Goal: Information Seeking & Learning: Learn about a topic

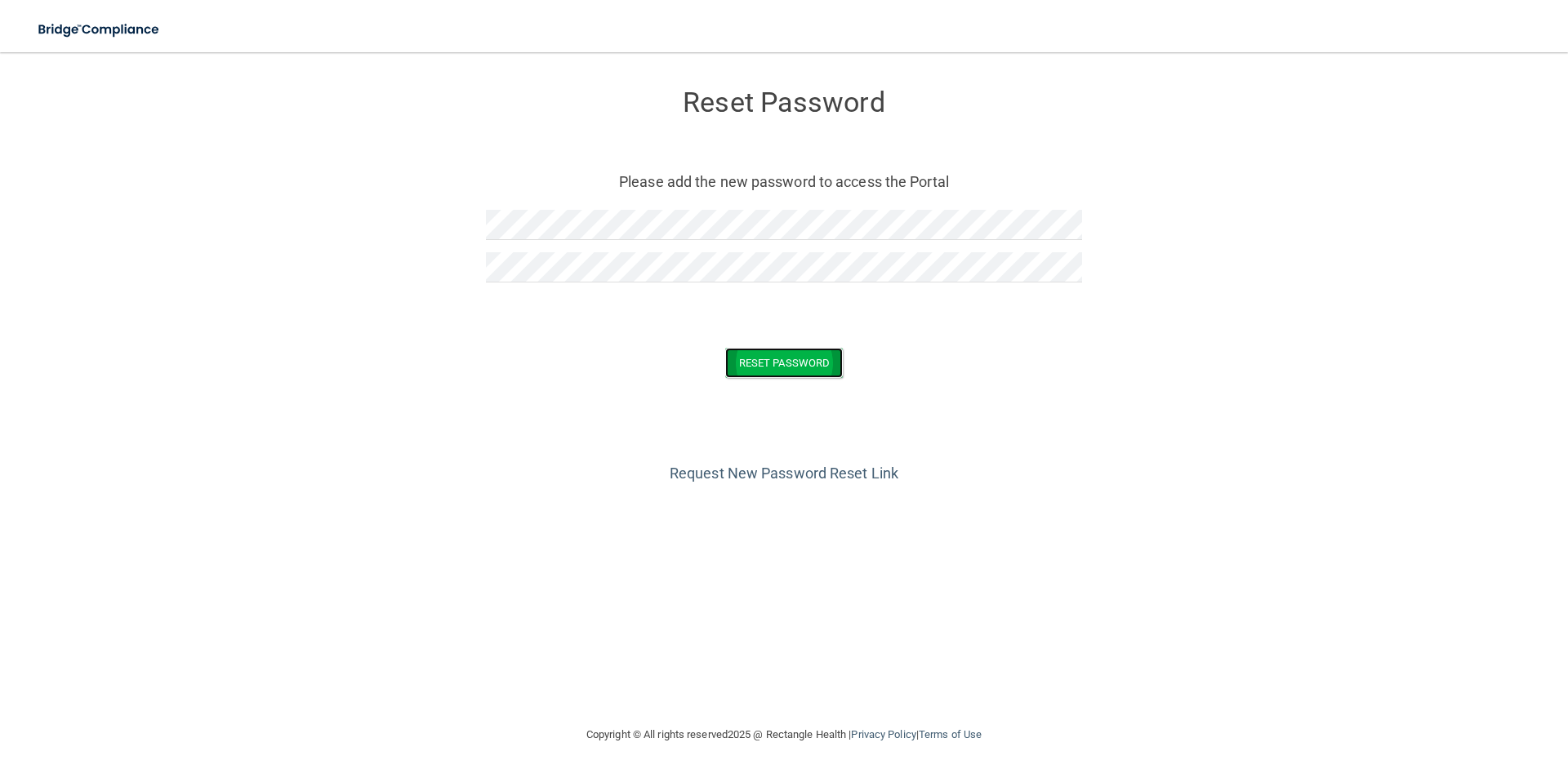
click at [778, 370] on button "Reset Password" at bounding box center [784, 362] width 118 height 30
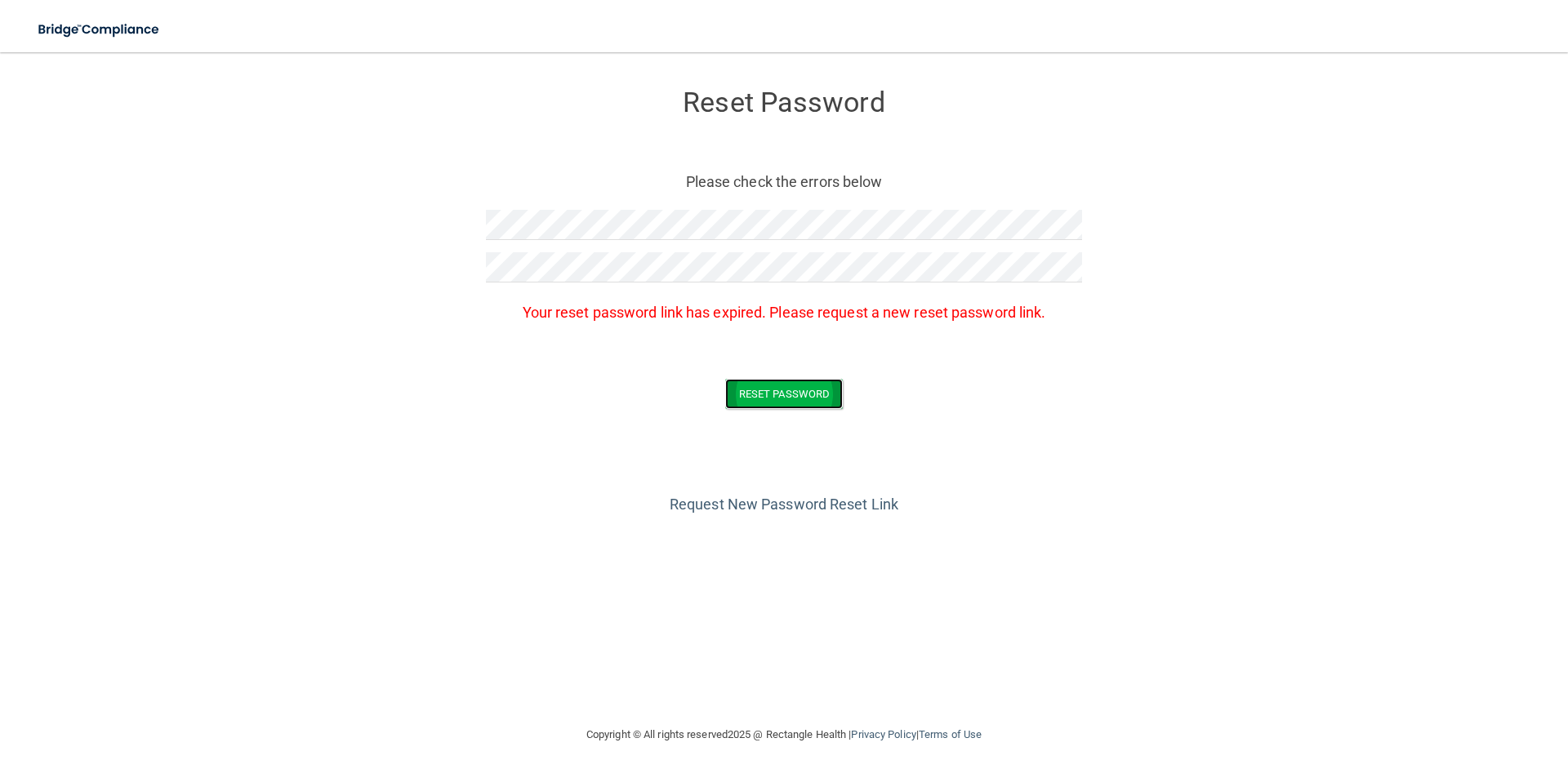
click at [748, 389] on button "Reset Password" at bounding box center [784, 393] width 118 height 30
click at [742, 506] on link "Request New Password Reset Link" at bounding box center [784, 504] width 229 height 17
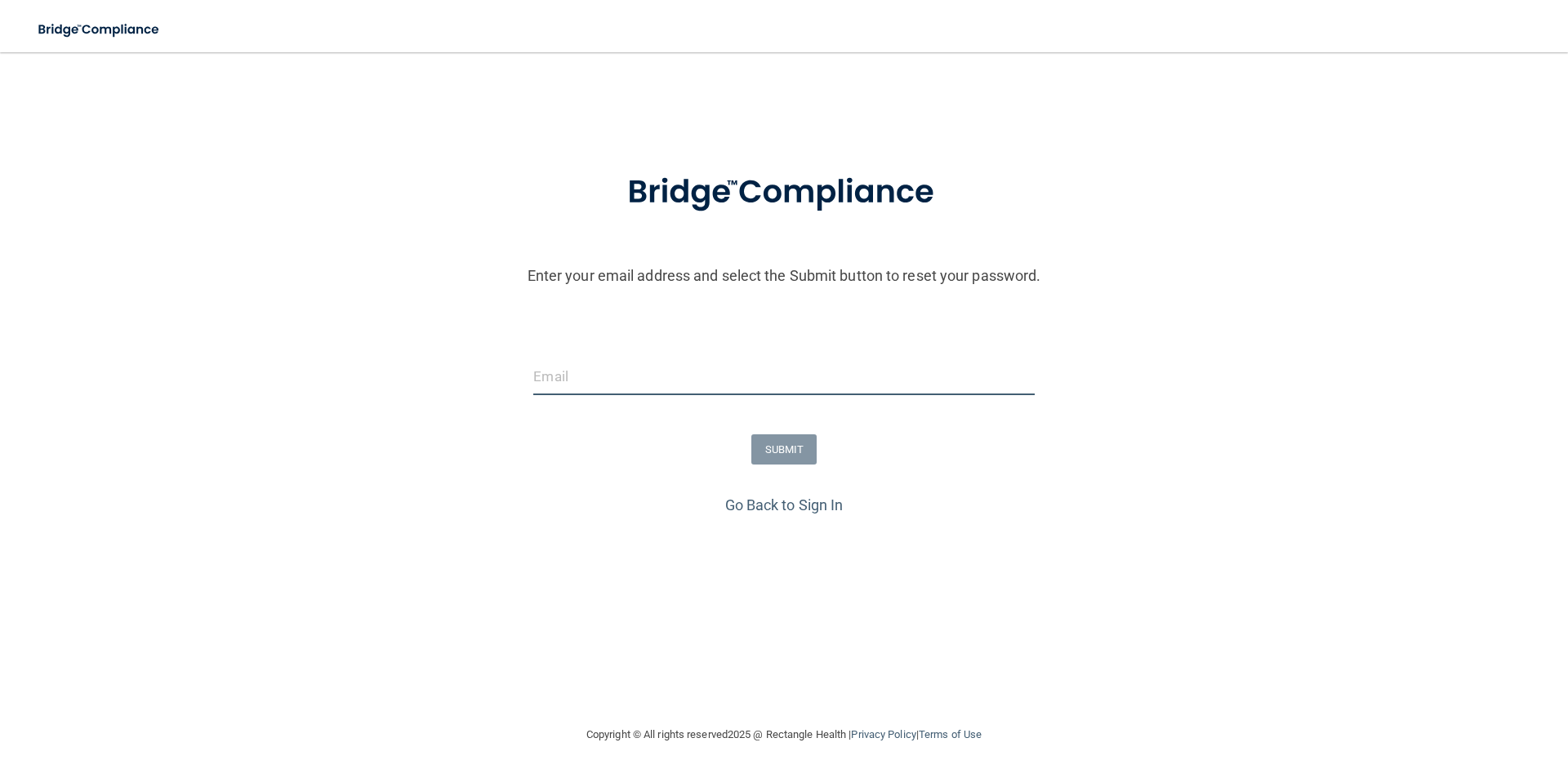
click at [677, 376] on input "email" at bounding box center [784, 377] width 501 height 37
type input "[PERSON_NAME][EMAIL_ADDRESS][DOMAIN_NAME]"
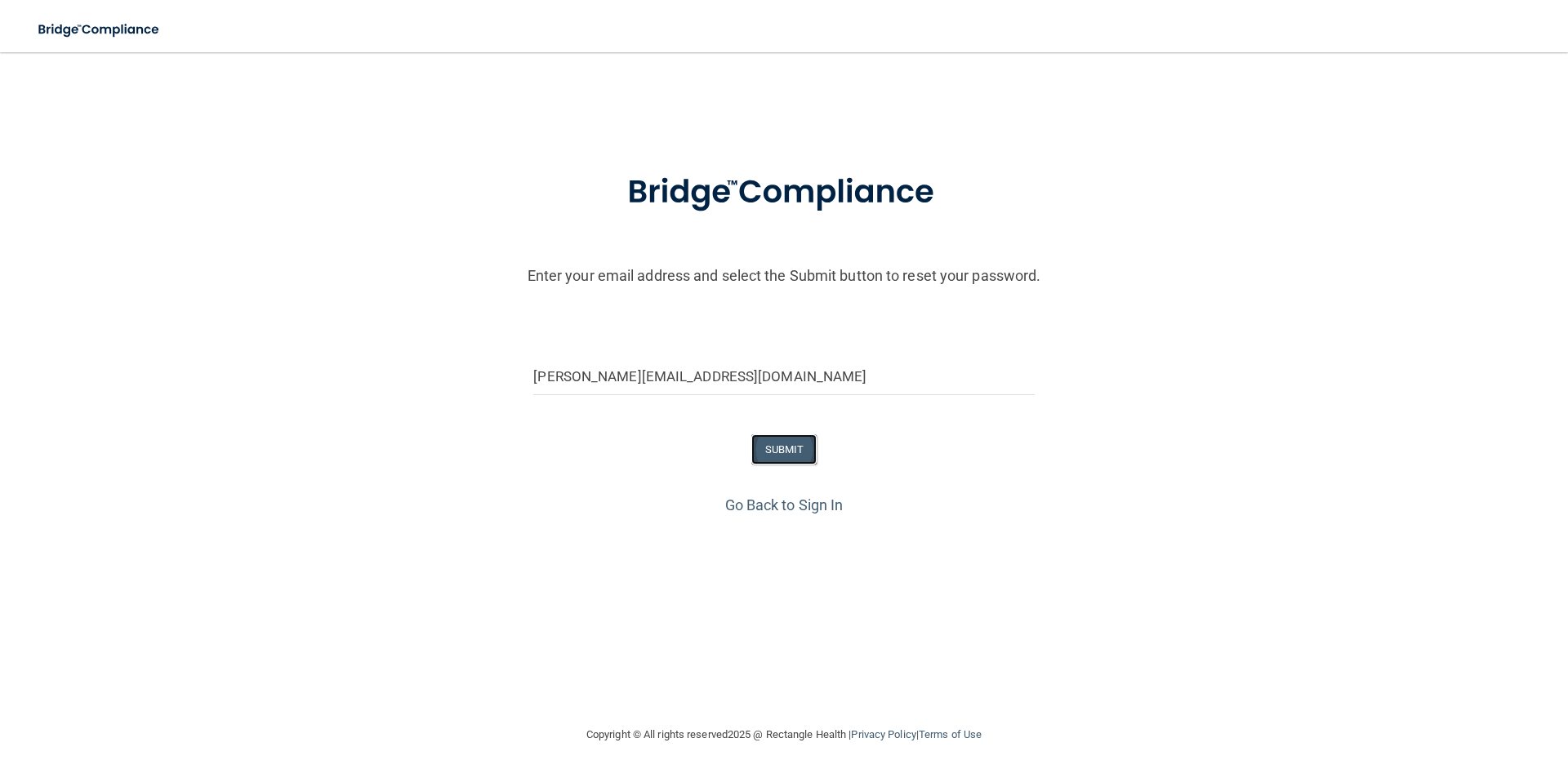
click at [759, 453] on button "SUBMIT" at bounding box center [784, 449] width 66 height 30
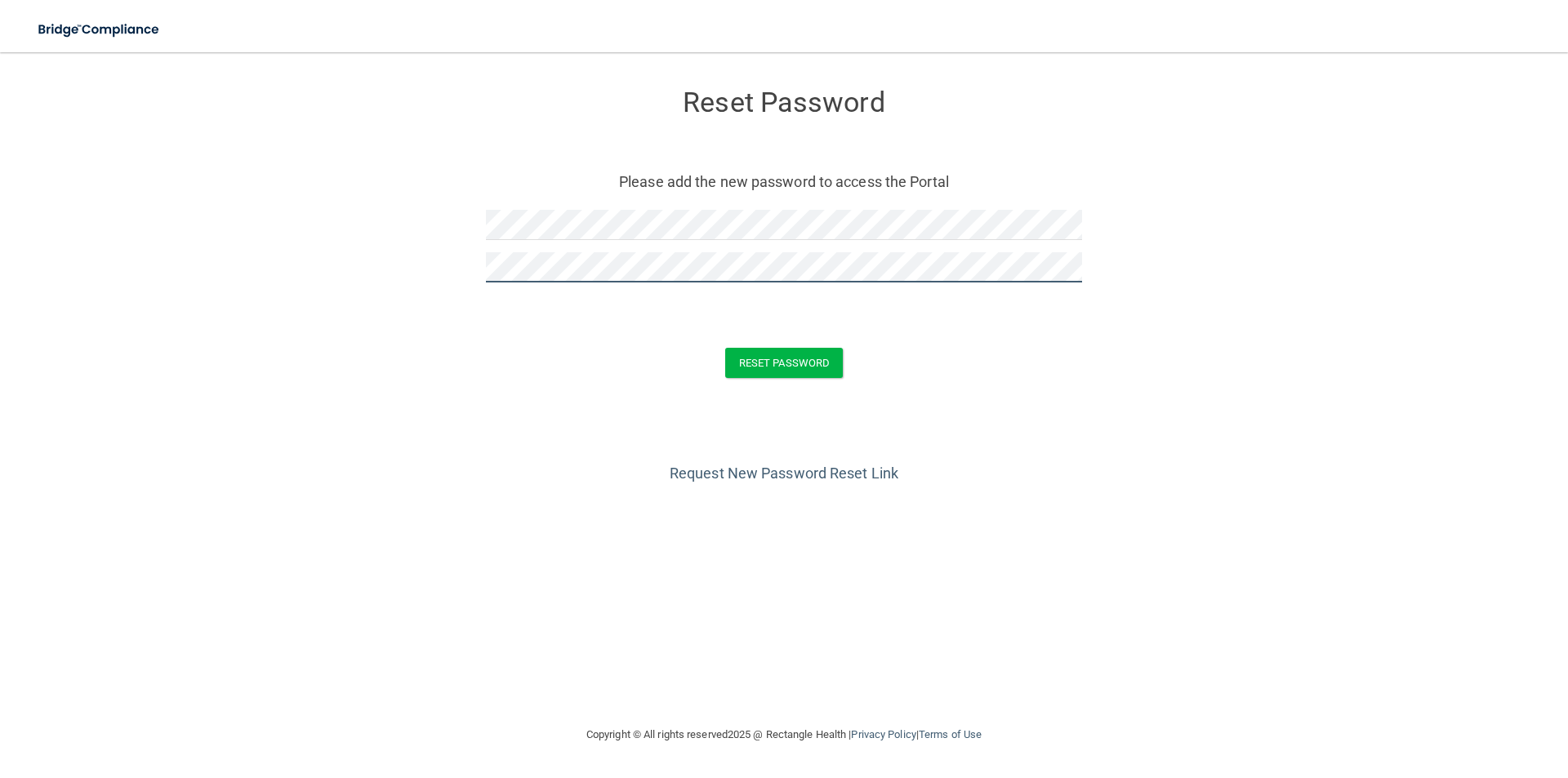
click at [726, 348] on button "Reset Password" at bounding box center [784, 362] width 118 height 30
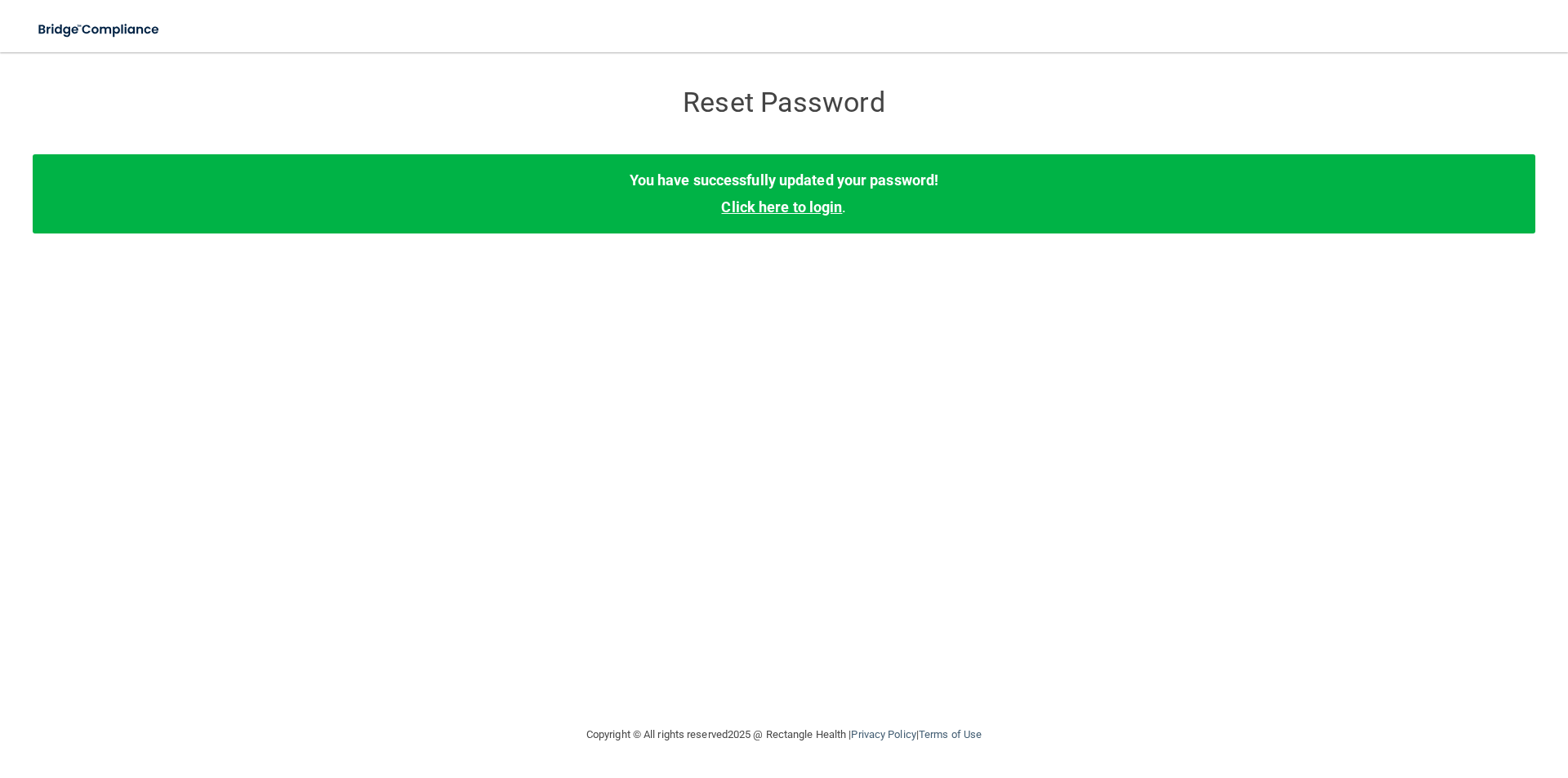
click at [802, 209] on link "Click here to login" at bounding box center [781, 207] width 120 height 17
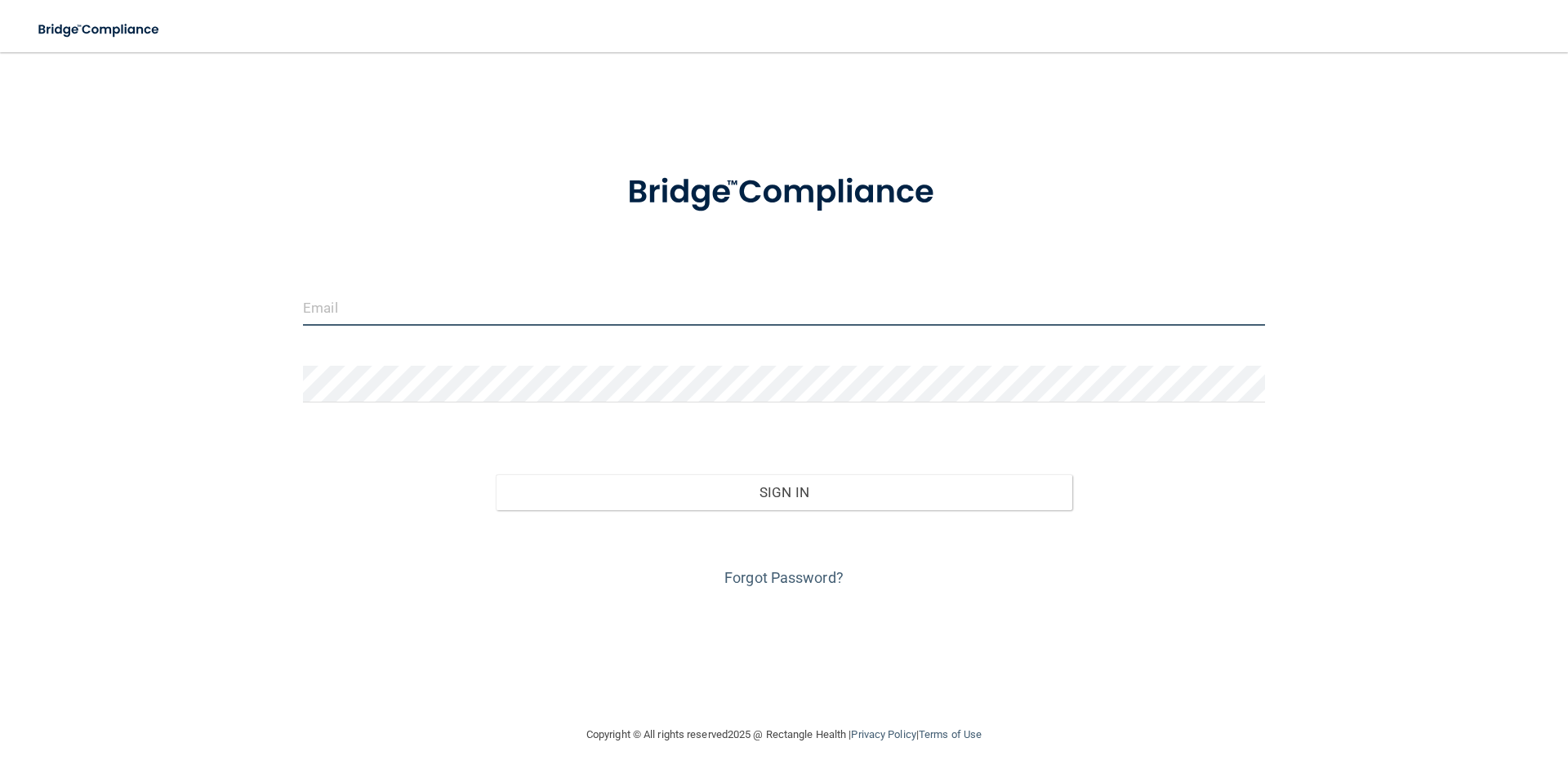
click at [576, 315] on input "email" at bounding box center [784, 307] width 962 height 37
type input "[PERSON_NAME][EMAIL_ADDRESS][DOMAIN_NAME]"
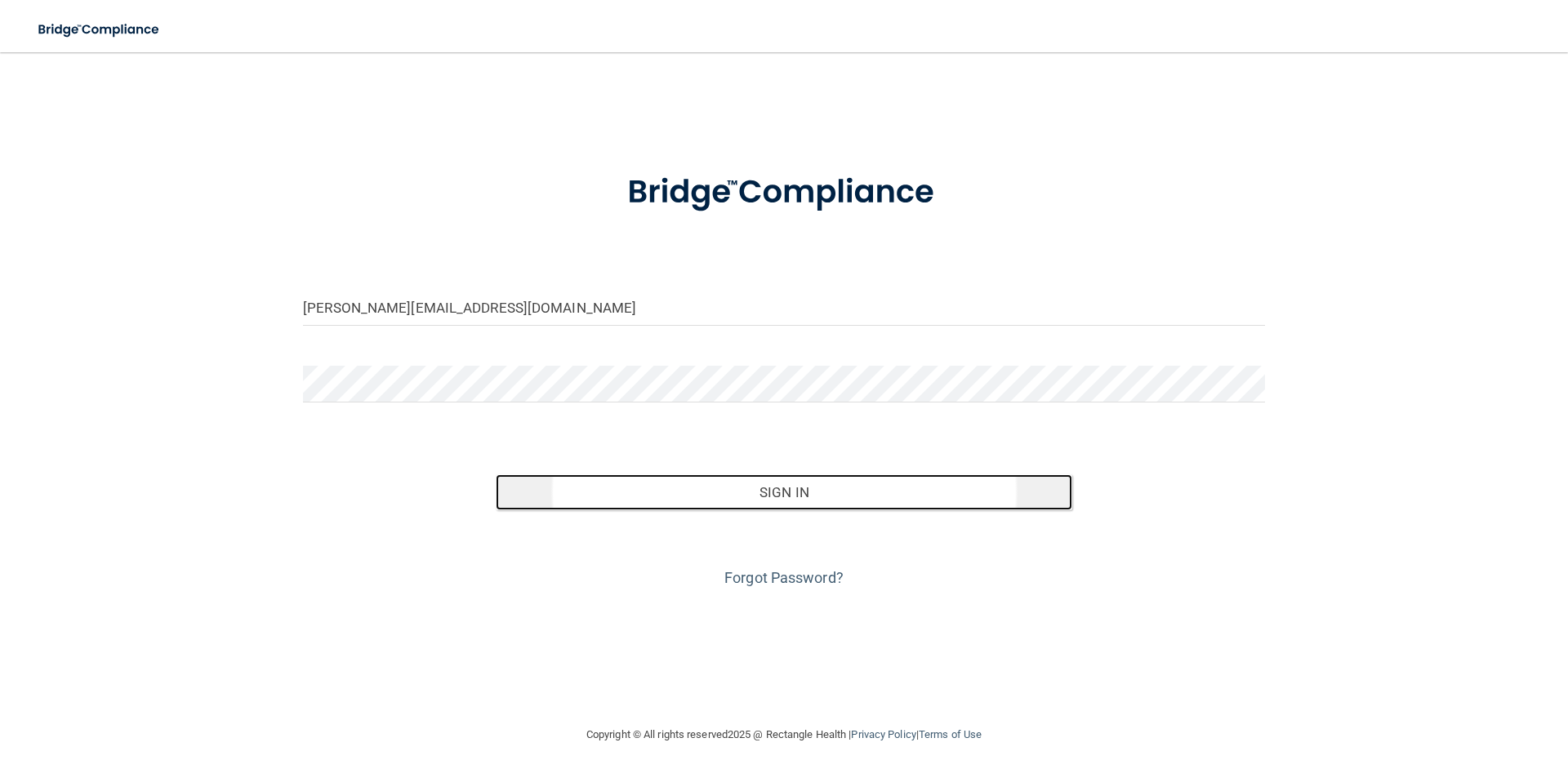
click at [755, 500] on button "Sign In" at bounding box center [784, 493] width 578 height 36
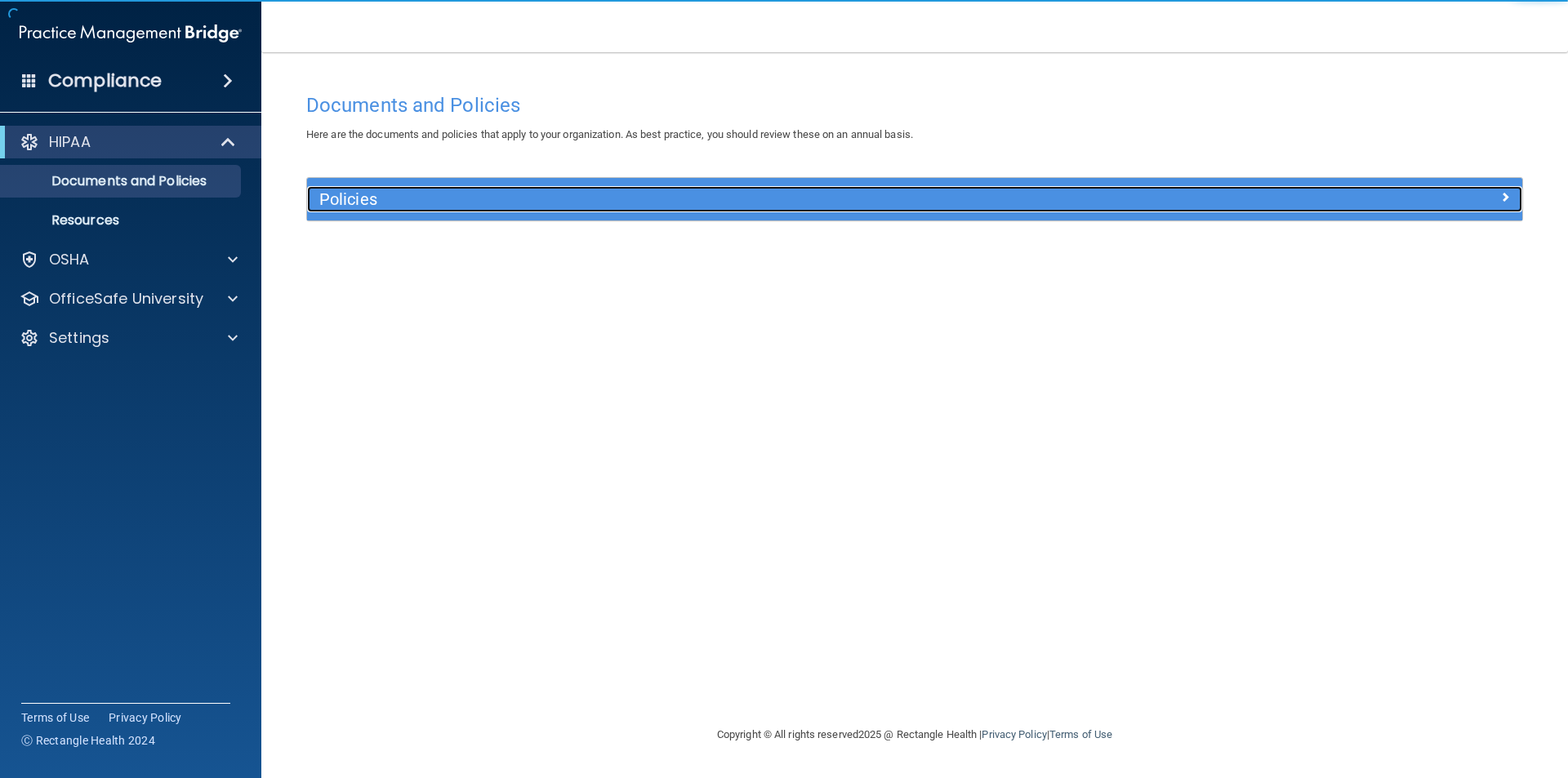
click at [428, 207] on h5 "Policies" at bounding box center [763, 199] width 887 height 18
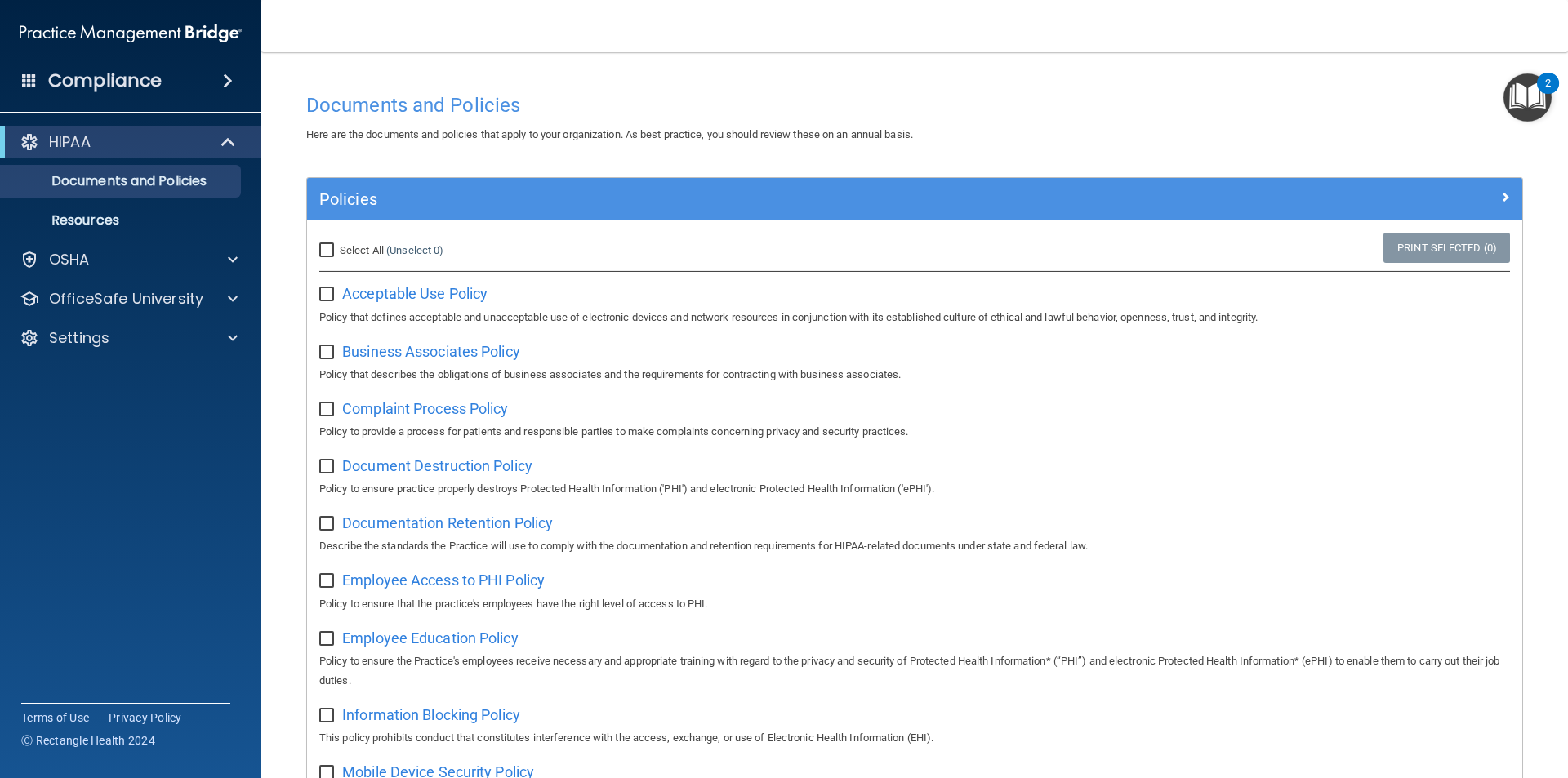
click at [322, 253] on input "Select All (Unselect 0) Unselect All" at bounding box center [329, 251] width 19 height 13
checkbox input "true"
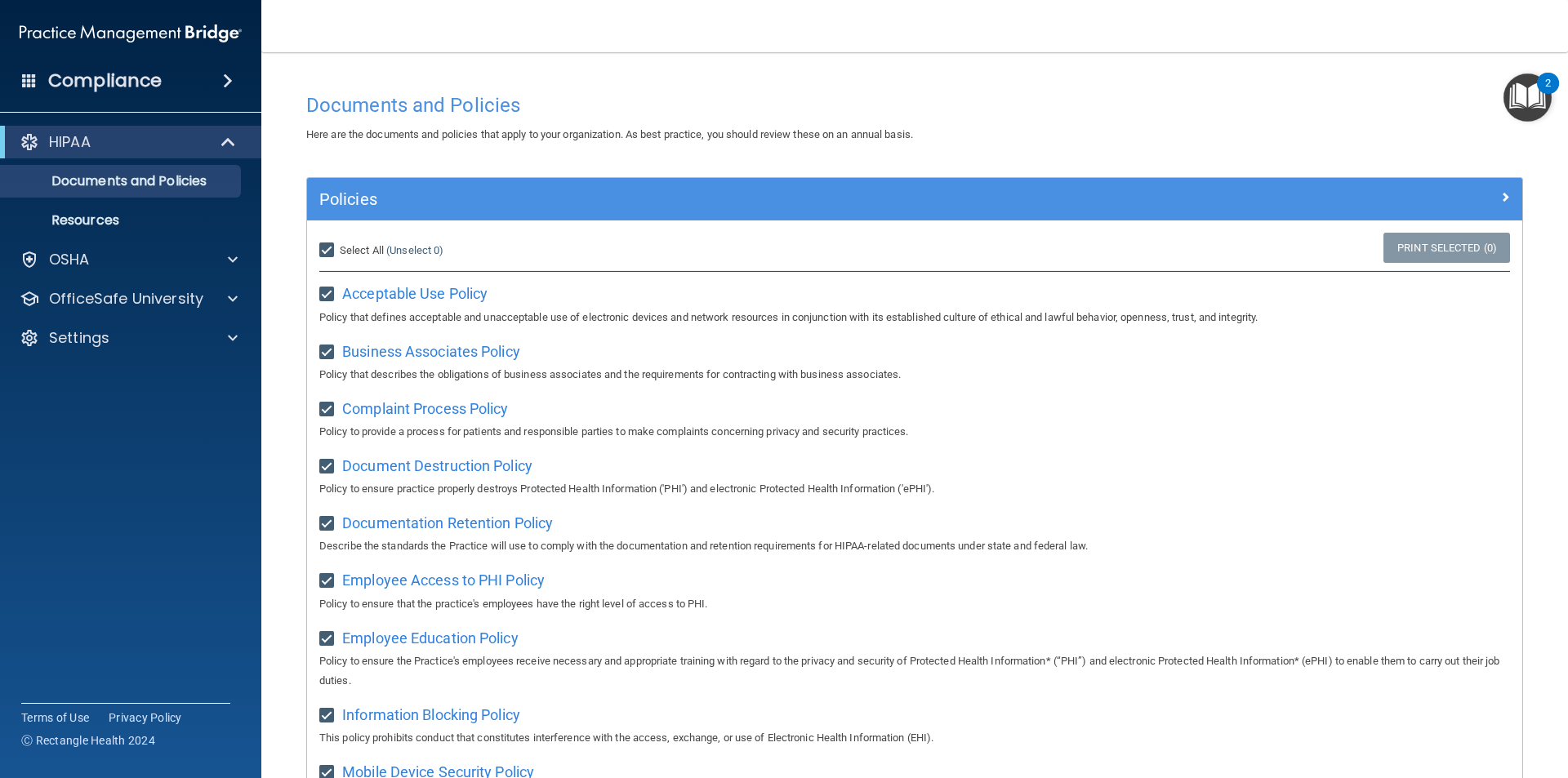
checkbox input "true"
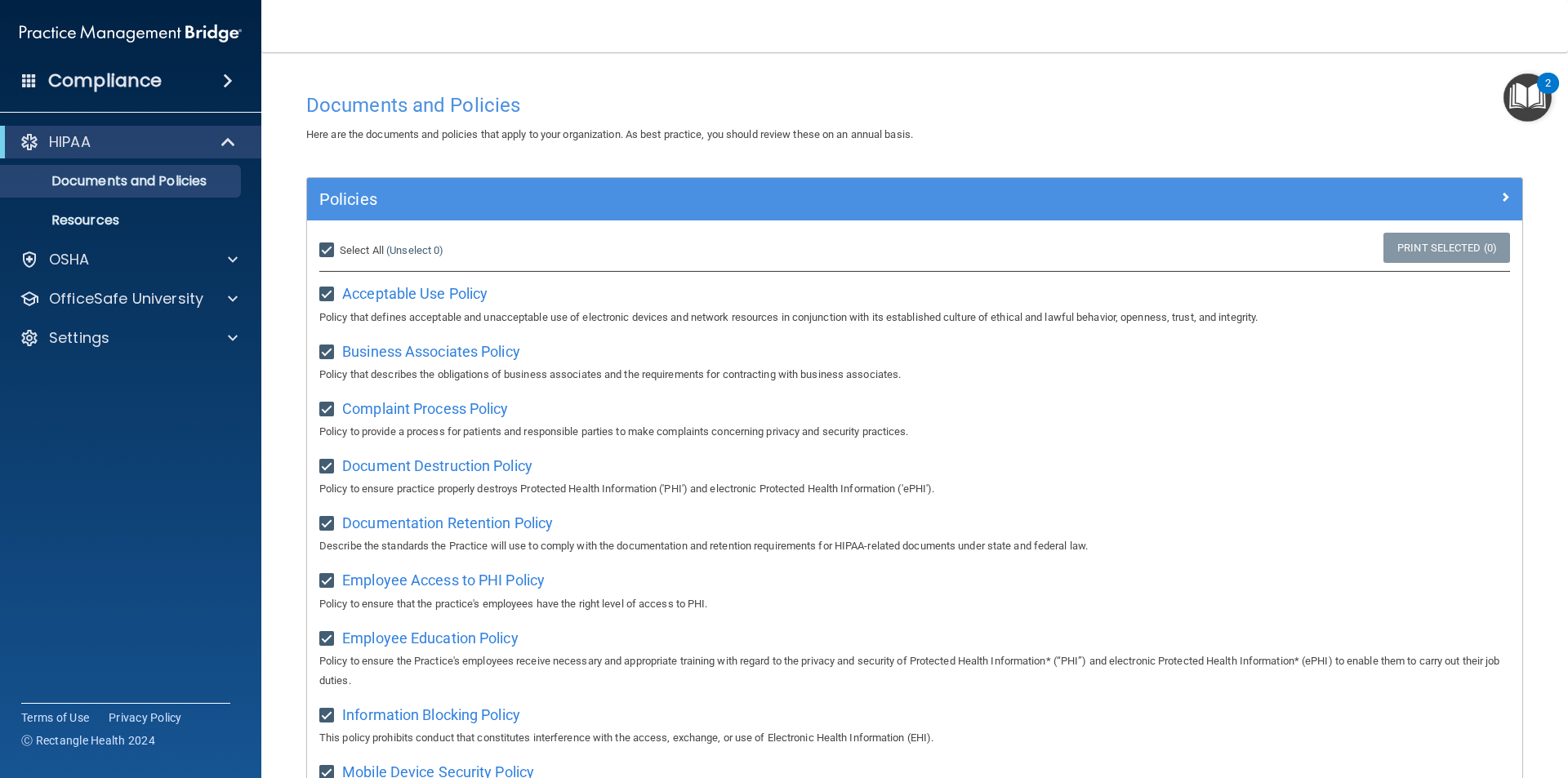
checkbox input "true"
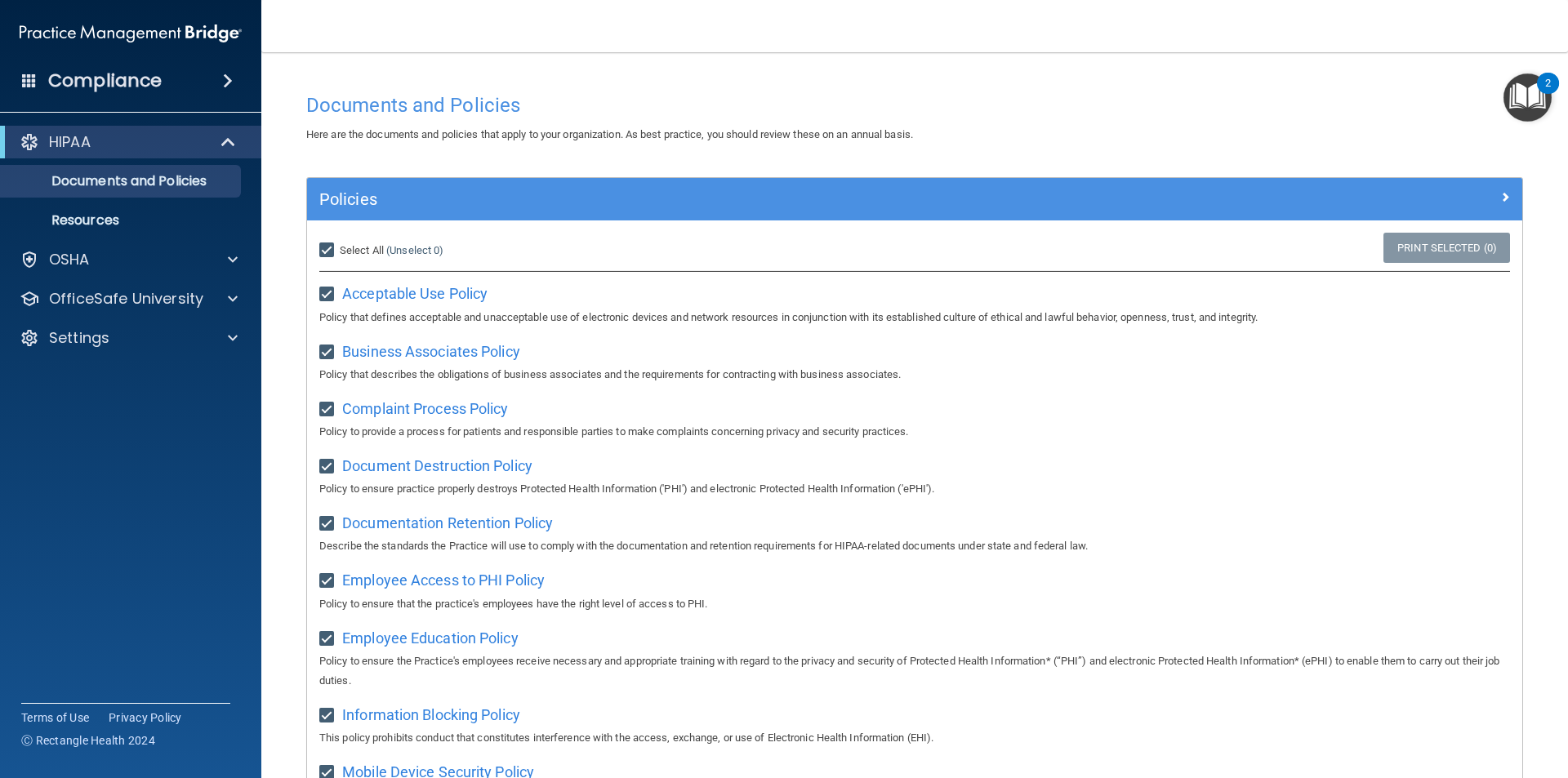
checkbox input "true"
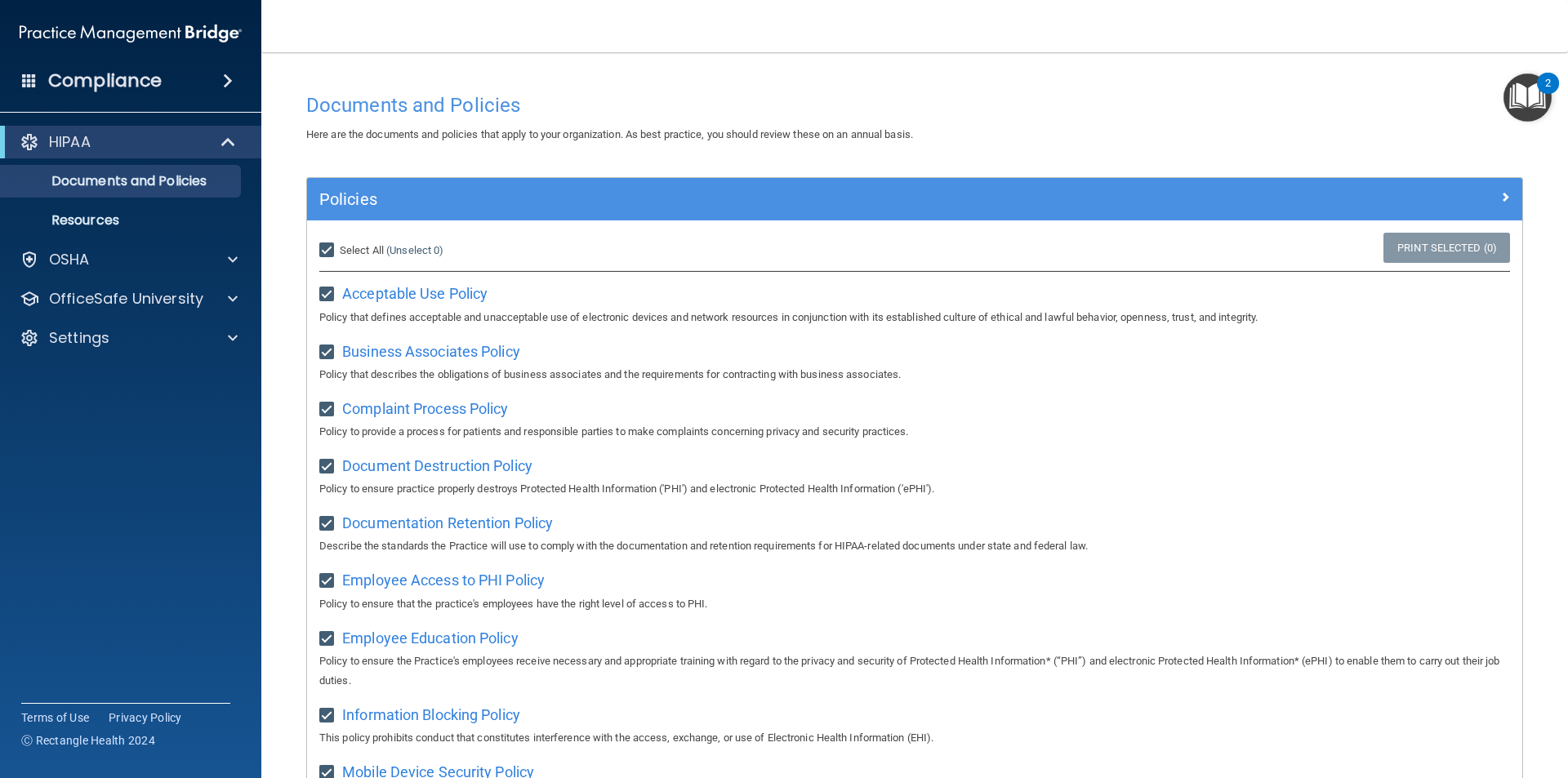
checkbox input "true"
click at [119, 219] on p "Resources" at bounding box center [122, 220] width 223 height 16
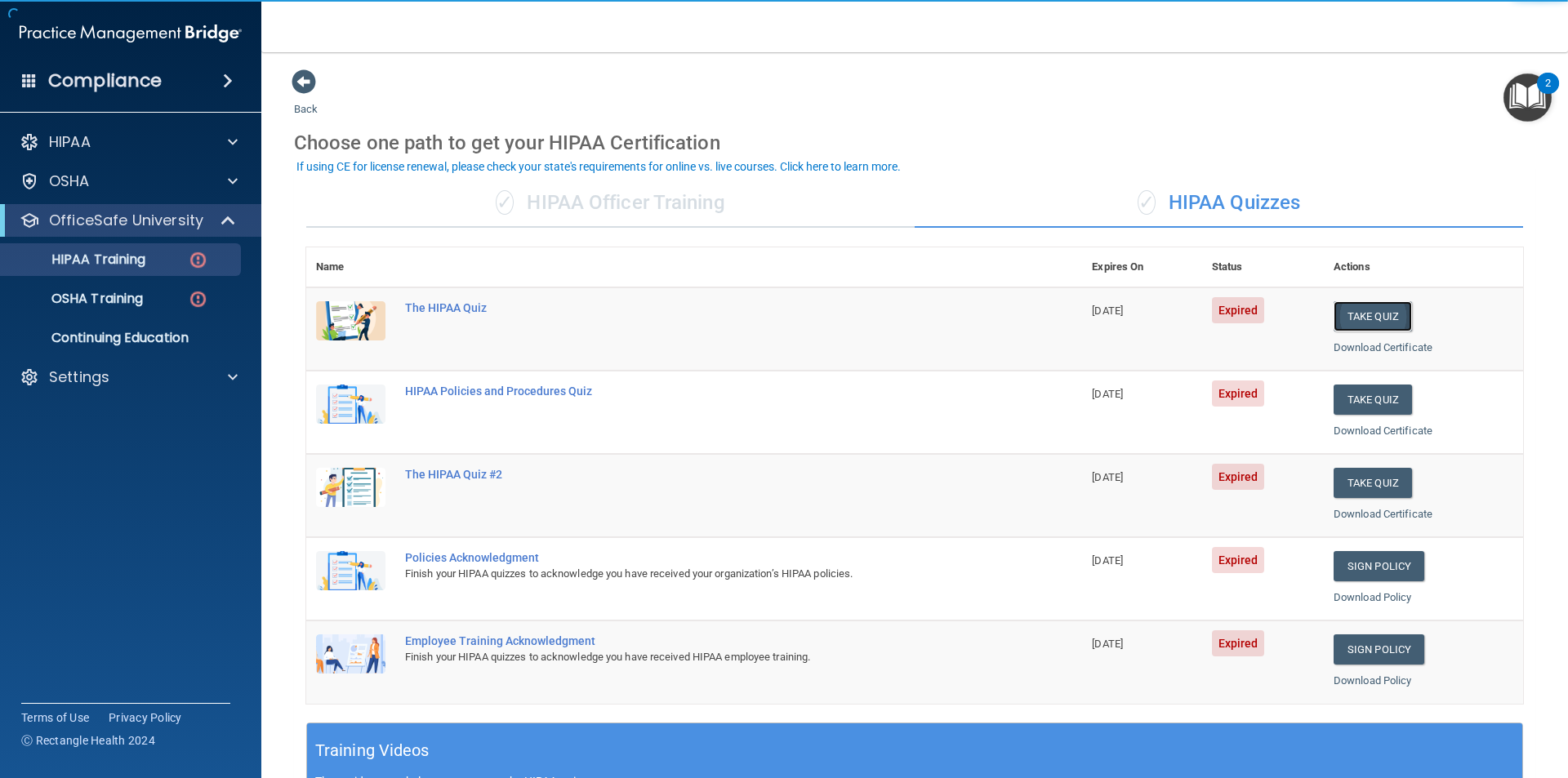
click at [1365, 318] on button "Take Quiz" at bounding box center [1373, 316] width 79 height 30
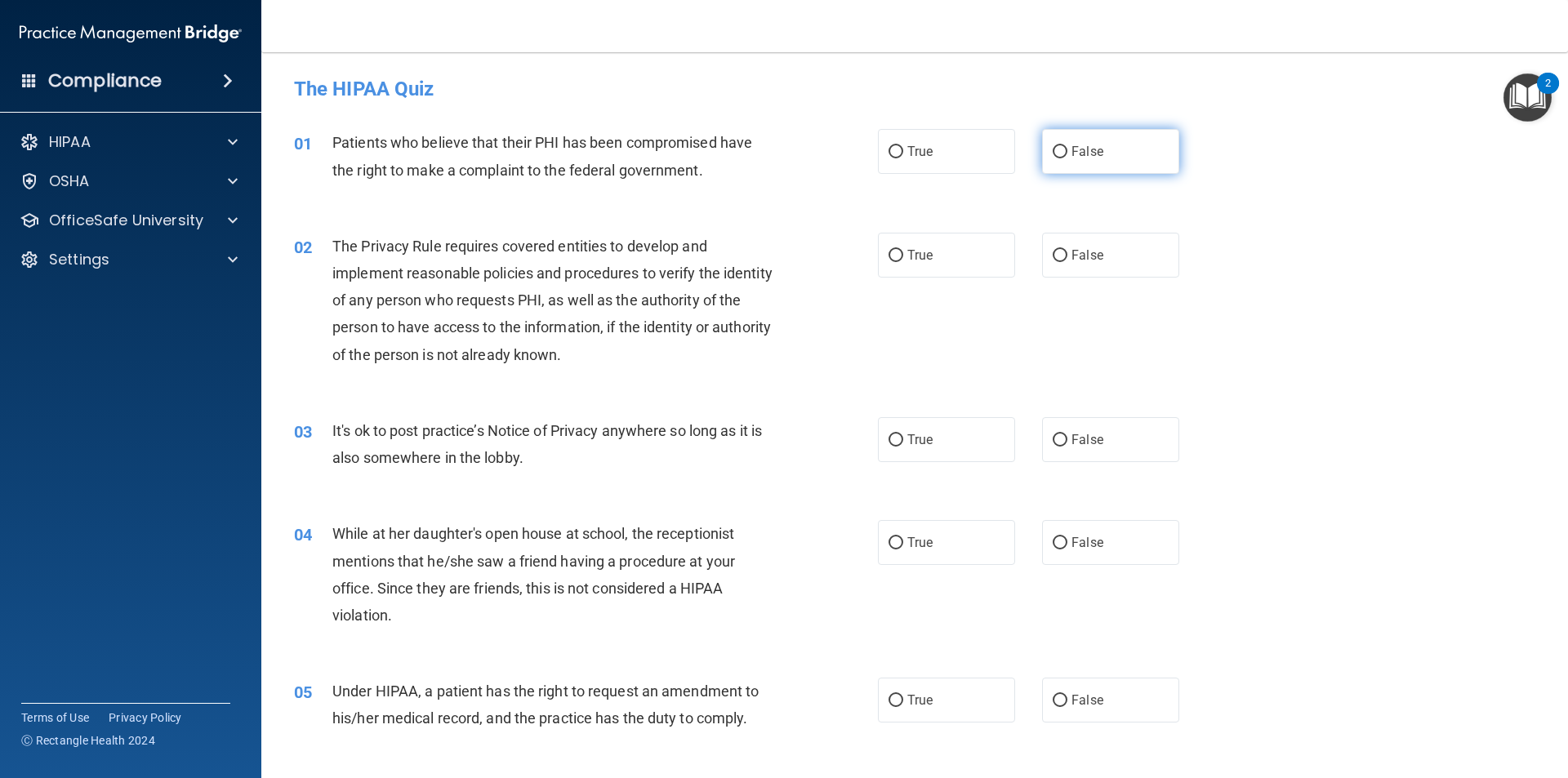
click at [1062, 154] on label "False" at bounding box center [1111, 151] width 138 height 45
click at [1062, 154] on input "False" at bounding box center [1060, 152] width 14 height 13
radio input "true"
click at [889, 250] on input "True" at bounding box center [896, 256] width 14 height 13
radio input "true"
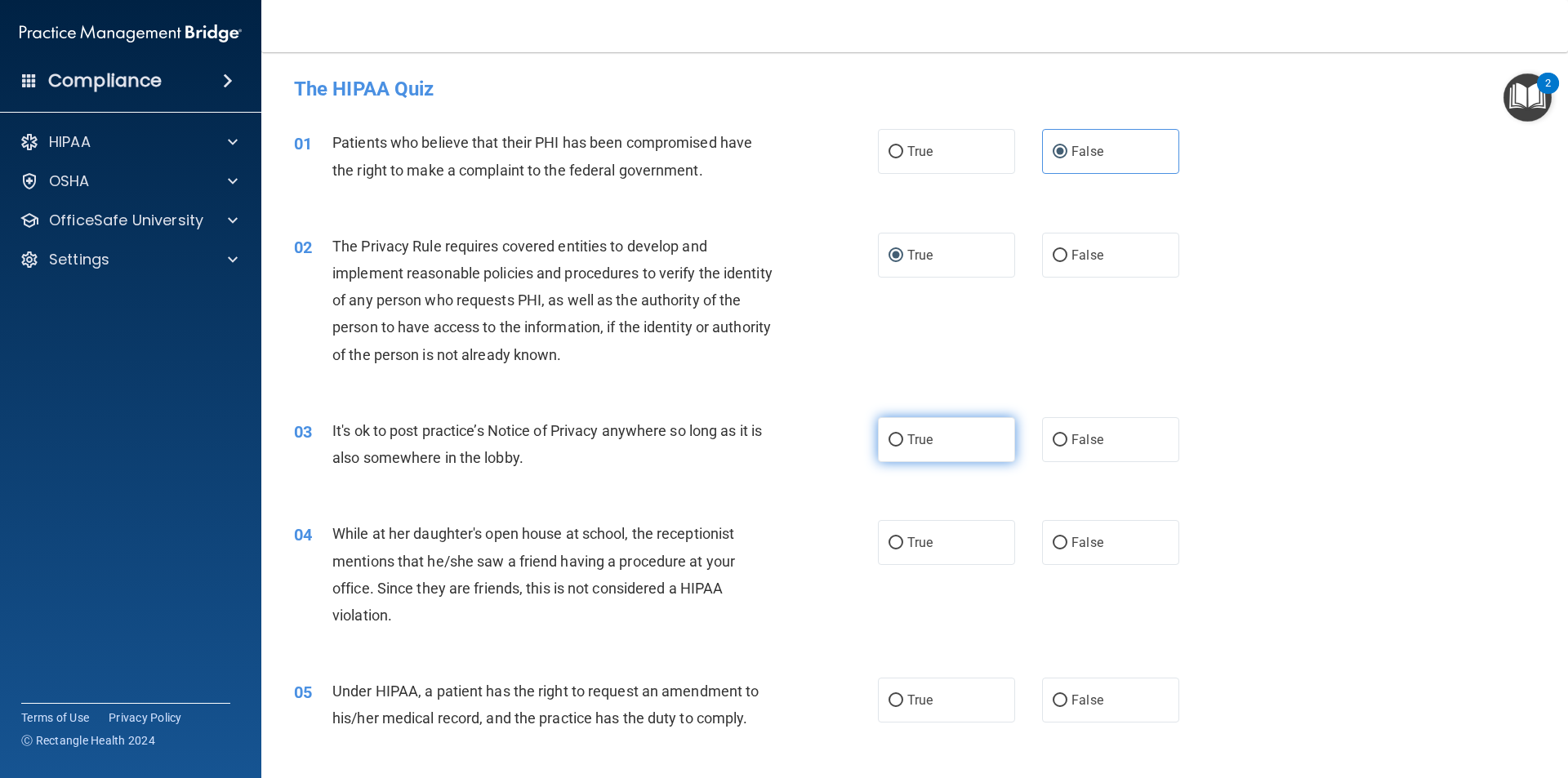
click at [889, 437] on input "True" at bounding box center [896, 441] width 14 height 13
radio input "true"
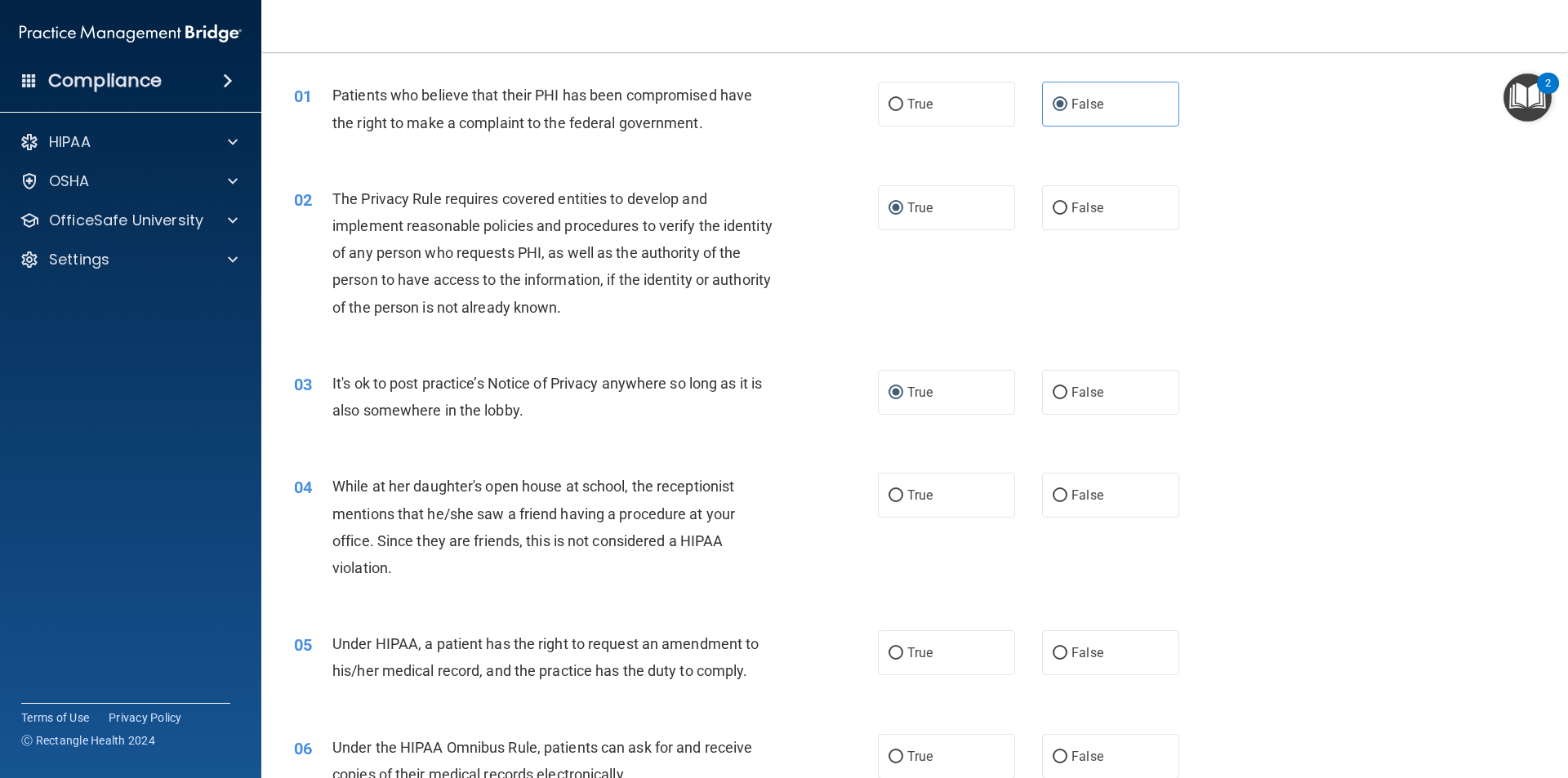
scroll to position [49, 0]
click at [921, 505] on label "True" at bounding box center [947, 494] width 138 height 45
click at [903, 501] on input "True" at bounding box center [896, 495] width 14 height 13
radio input "true"
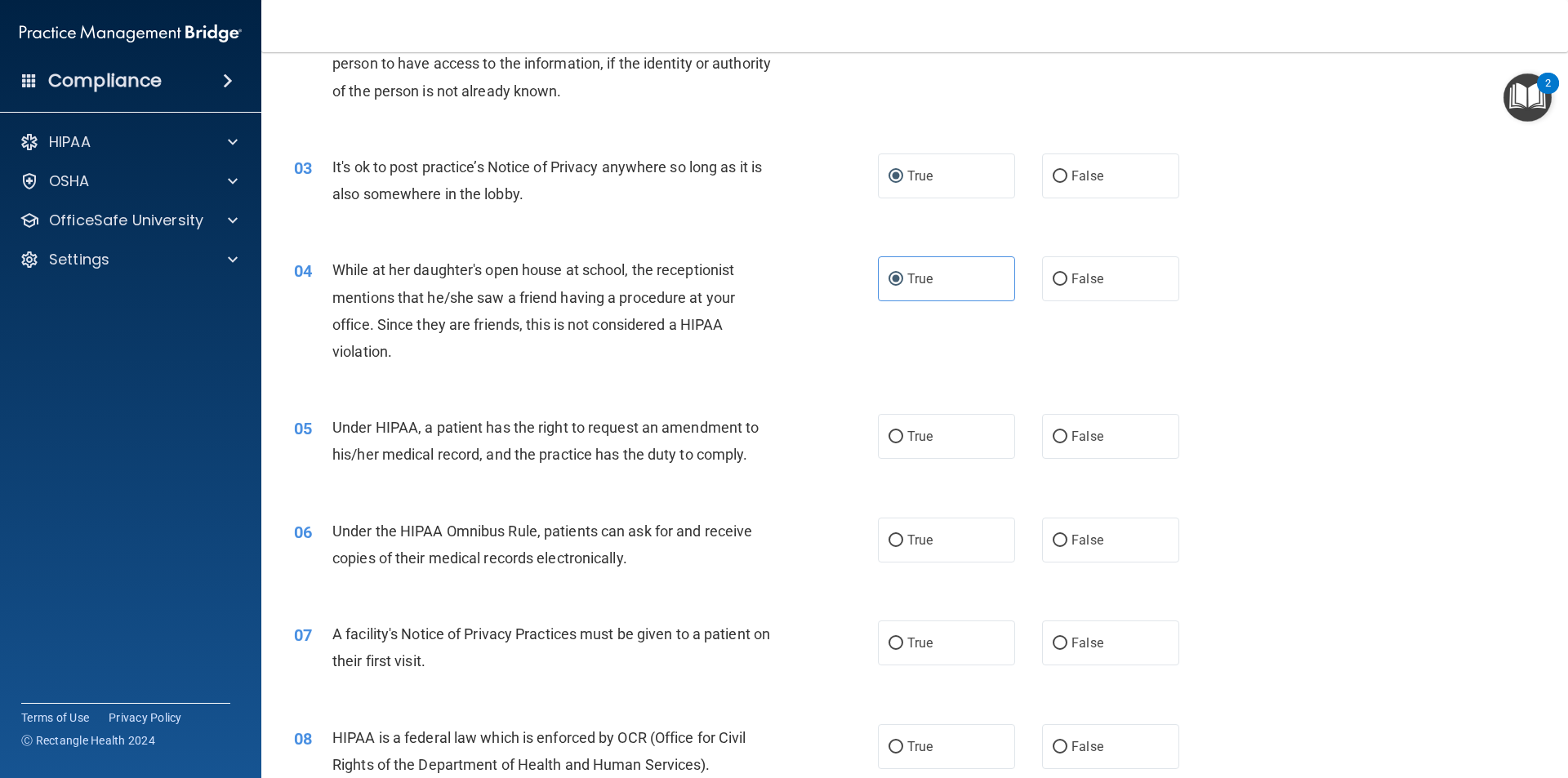
scroll to position [264, 0]
click at [1072, 440] on span "False" at bounding box center [1087, 436] width 32 height 15
click at [1067, 440] on input "False" at bounding box center [1060, 437] width 14 height 13
radio input "true"
click at [907, 548] on label "True" at bounding box center [947, 540] width 138 height 45
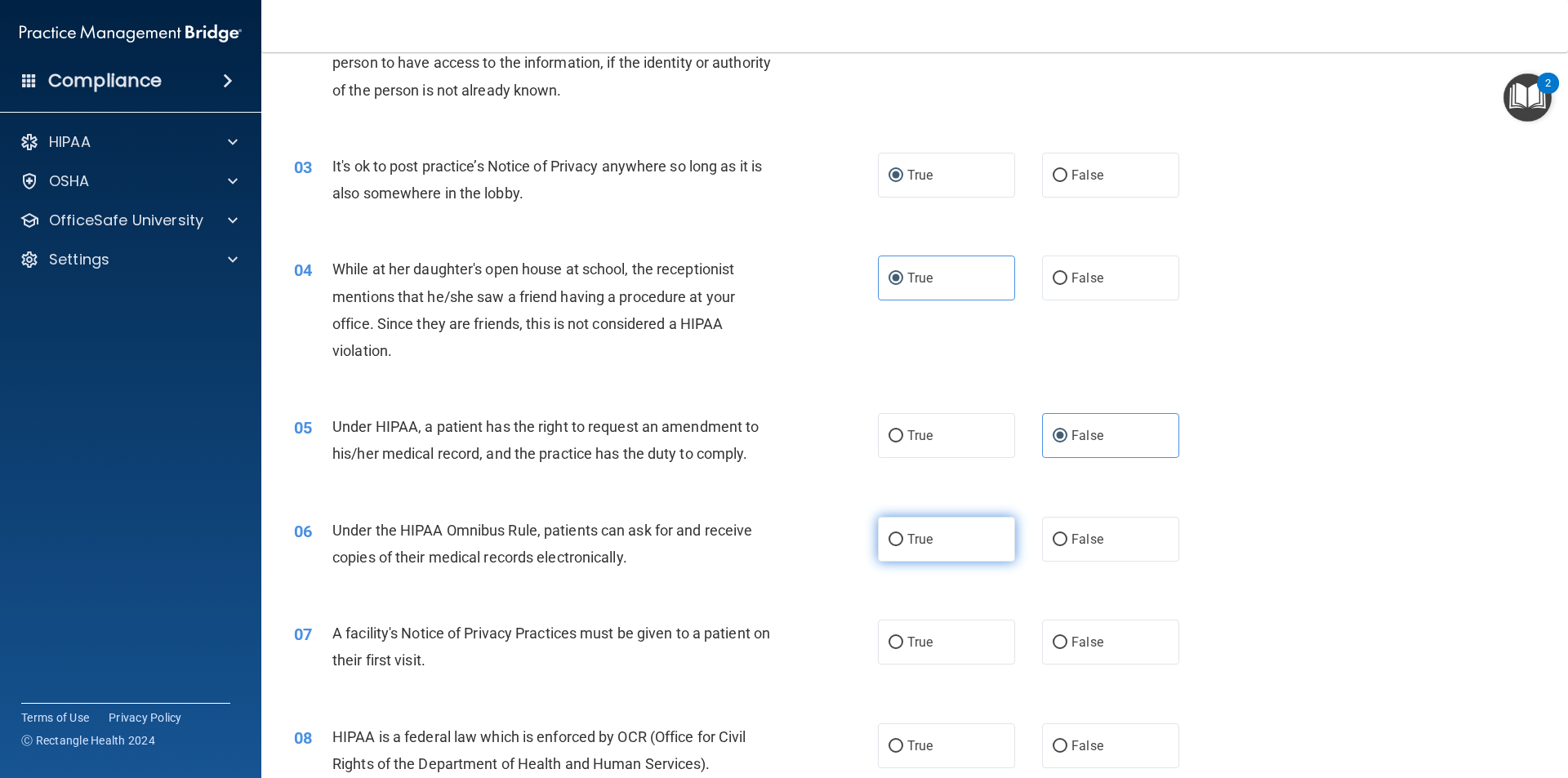
click at [903, 546] on input "True" at bounding box center [896, 541] width 14 height 13
radio input "true"
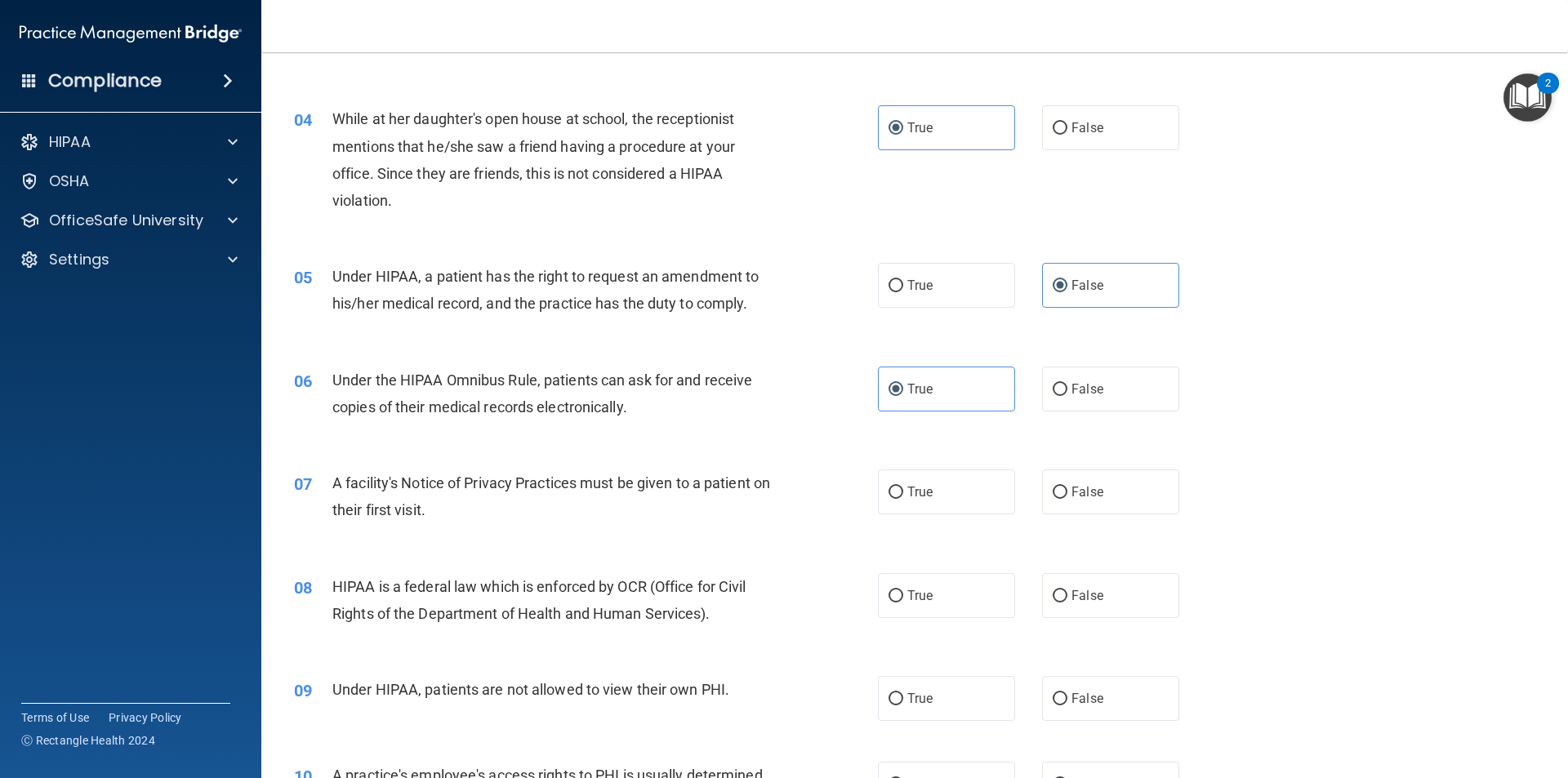
scroll to position [417, 0]
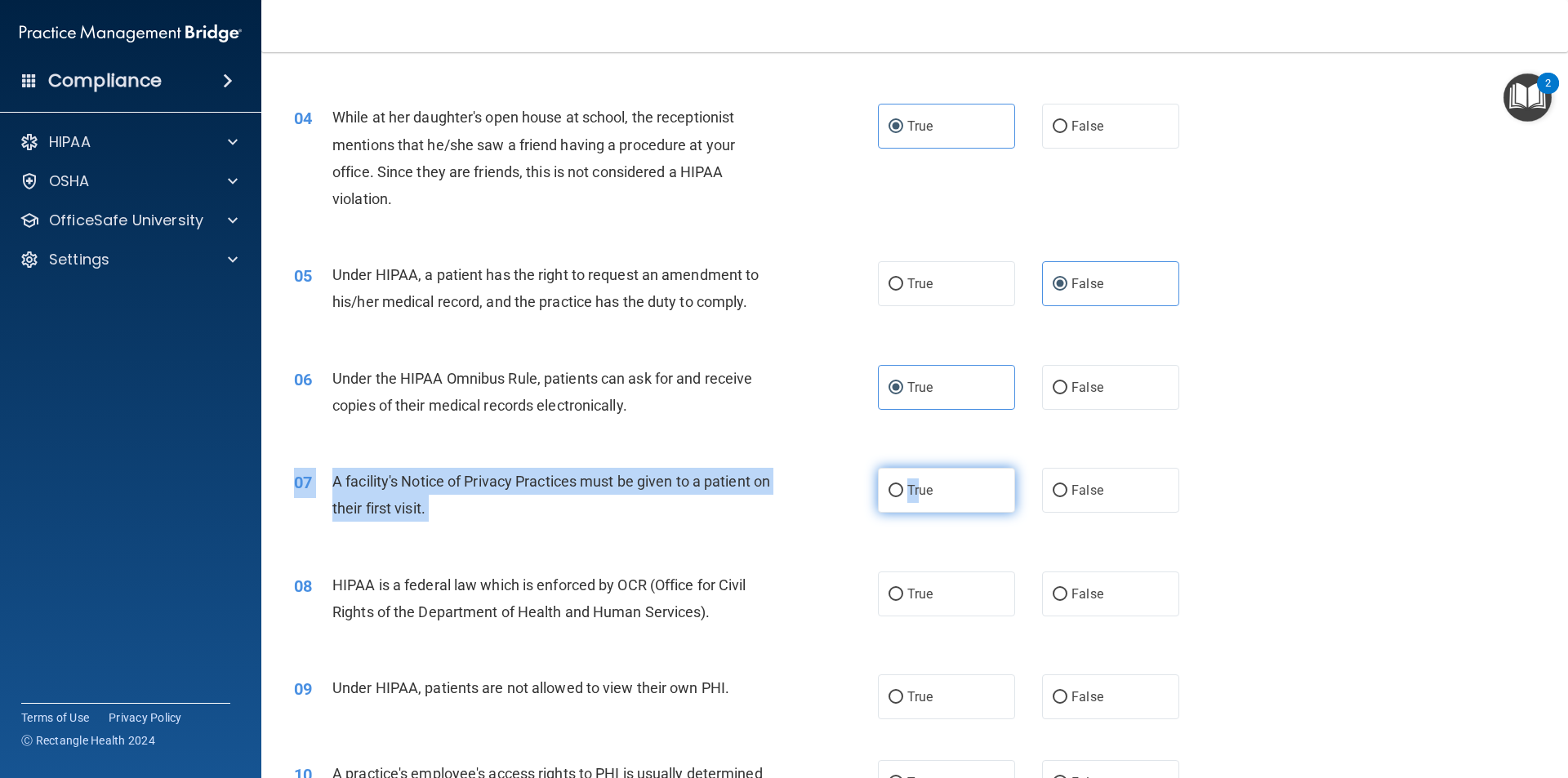
drag, startPoint x: 902, startPoint y: 523, endPoint x: 911, endPoint y: 502, distance: 22.8
click at [911, 502] on div "07 A facility's Notice of Privacy Practices must be given to a patient on their…" at bounding box center [915, 499] width 1266 height 103
click at [899, 495] on label "True" at bounding box center [947, 491] width 138 height 45
click at [899, 495] on input "True" at bounding box center [896, 492] width 14 height 13
radio input "true"
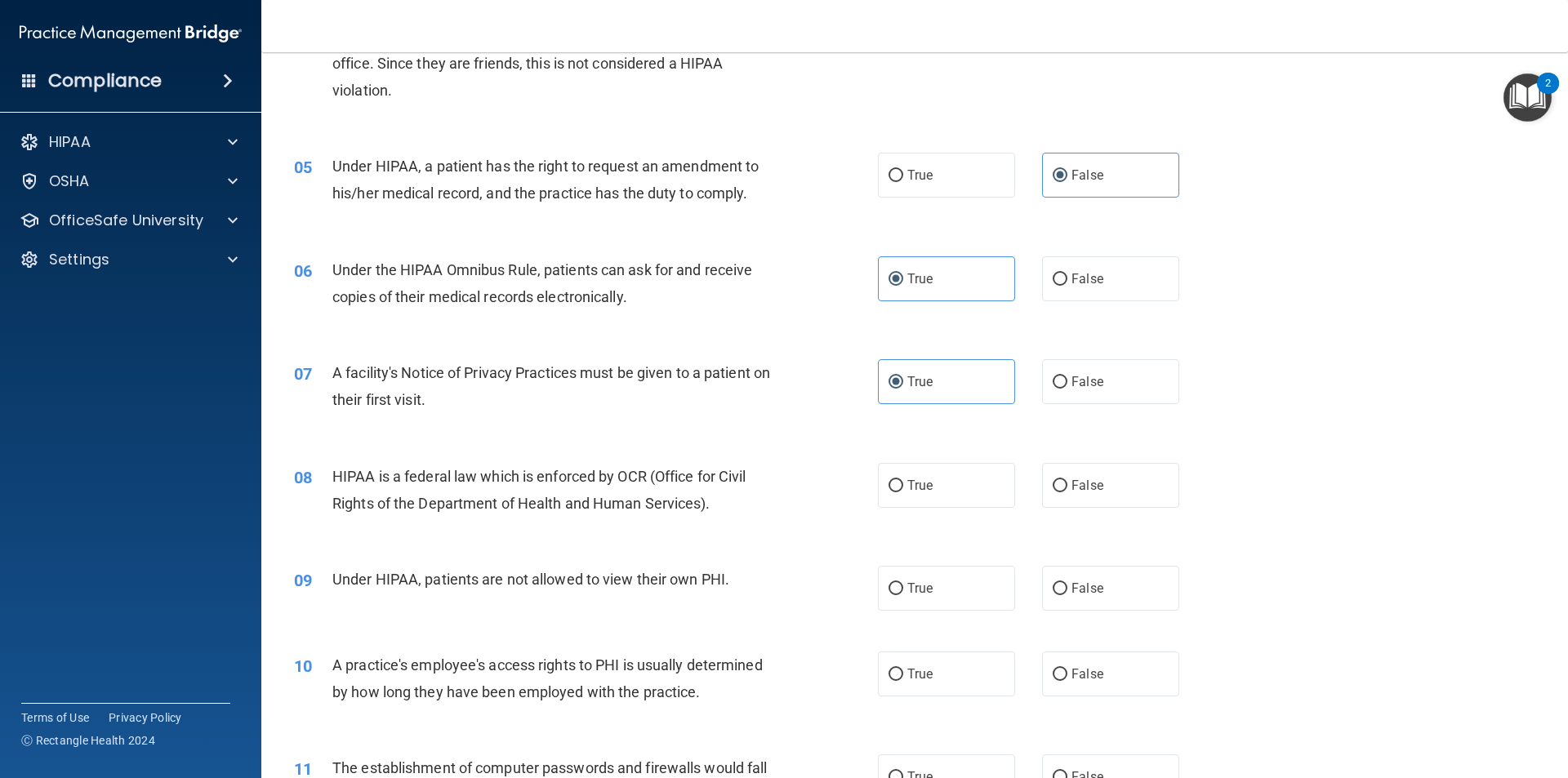
scroll to position [526, 0]
click at [908, 480] on span "True" at bounding box center [920, 485] width 25 height 15
click at [902, 480] on input "True" at bounding box center [896, 485] width 14 height 13
radio input "true"
click at [1063, 585] on label "False" at bounding box center [1111, 588] width 138 height 45
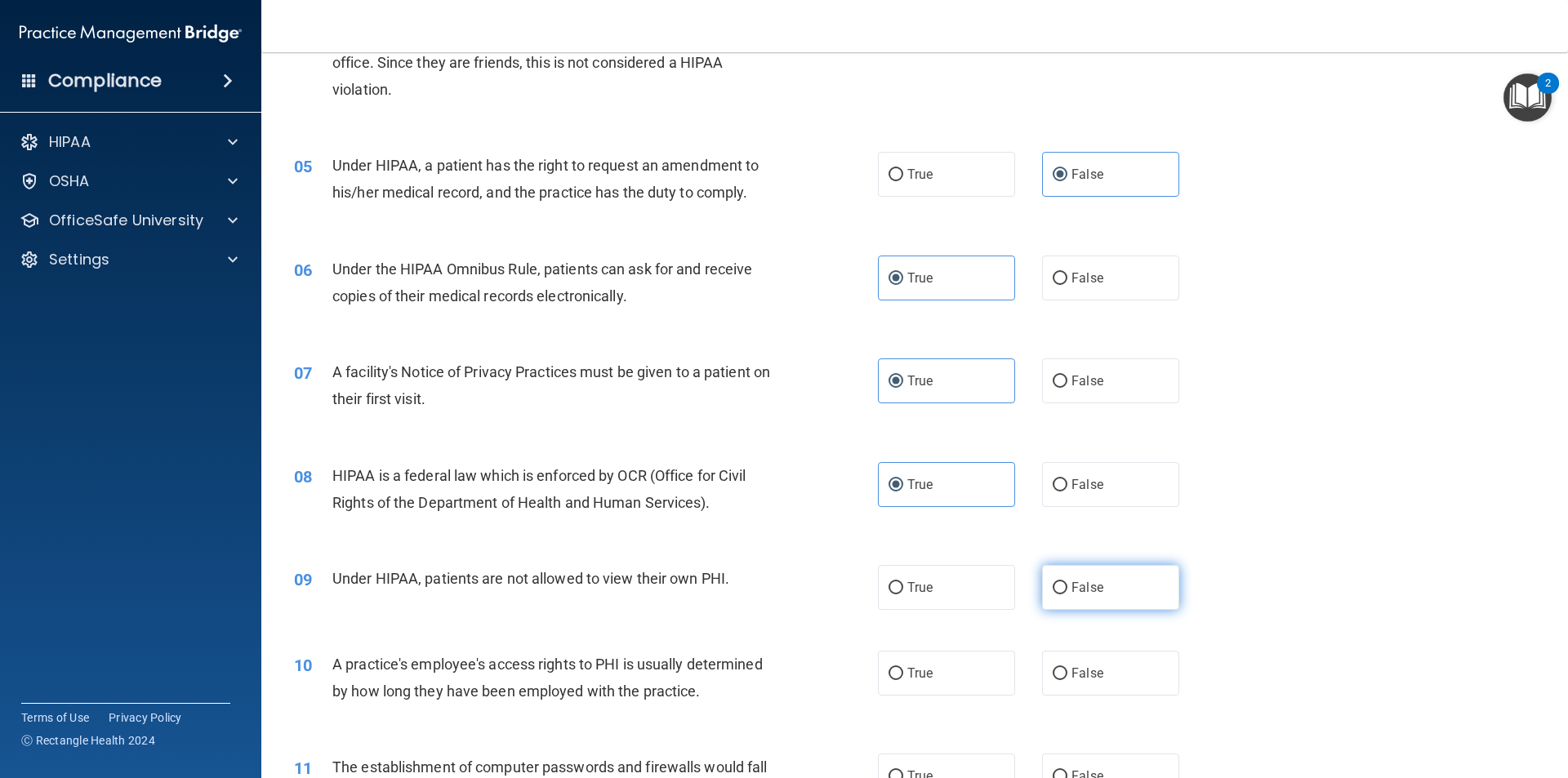
click at [1063, 585] on input "False" at bounding box center [1060, 589] width 14 height 13
radio input "true"
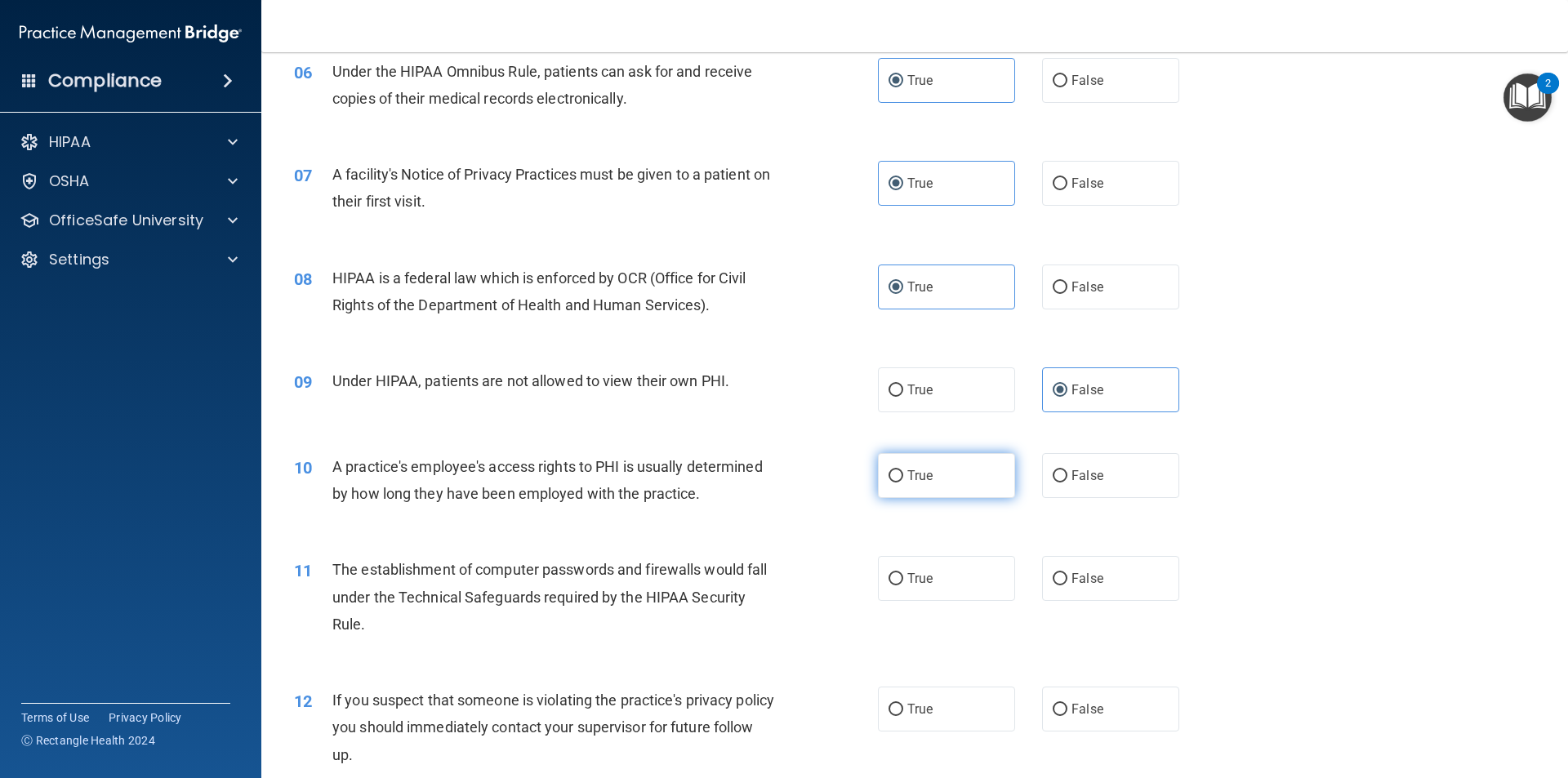
scroll to position [725, 0]
click at [1053, 475] on input "False" at bounding box center [1060, 476] width 14 height 13
radio input "true"
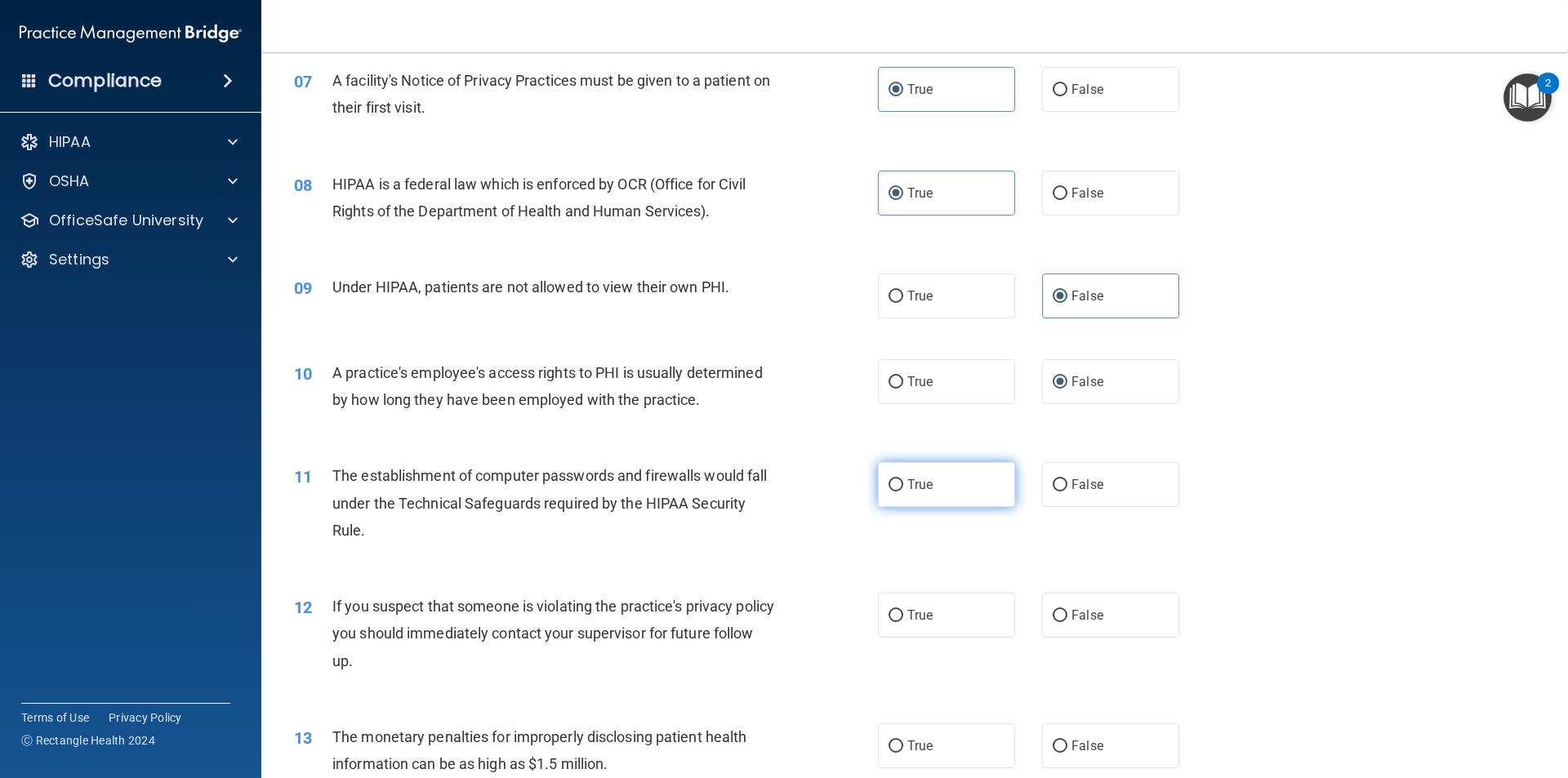
scroll to position [826, 0]
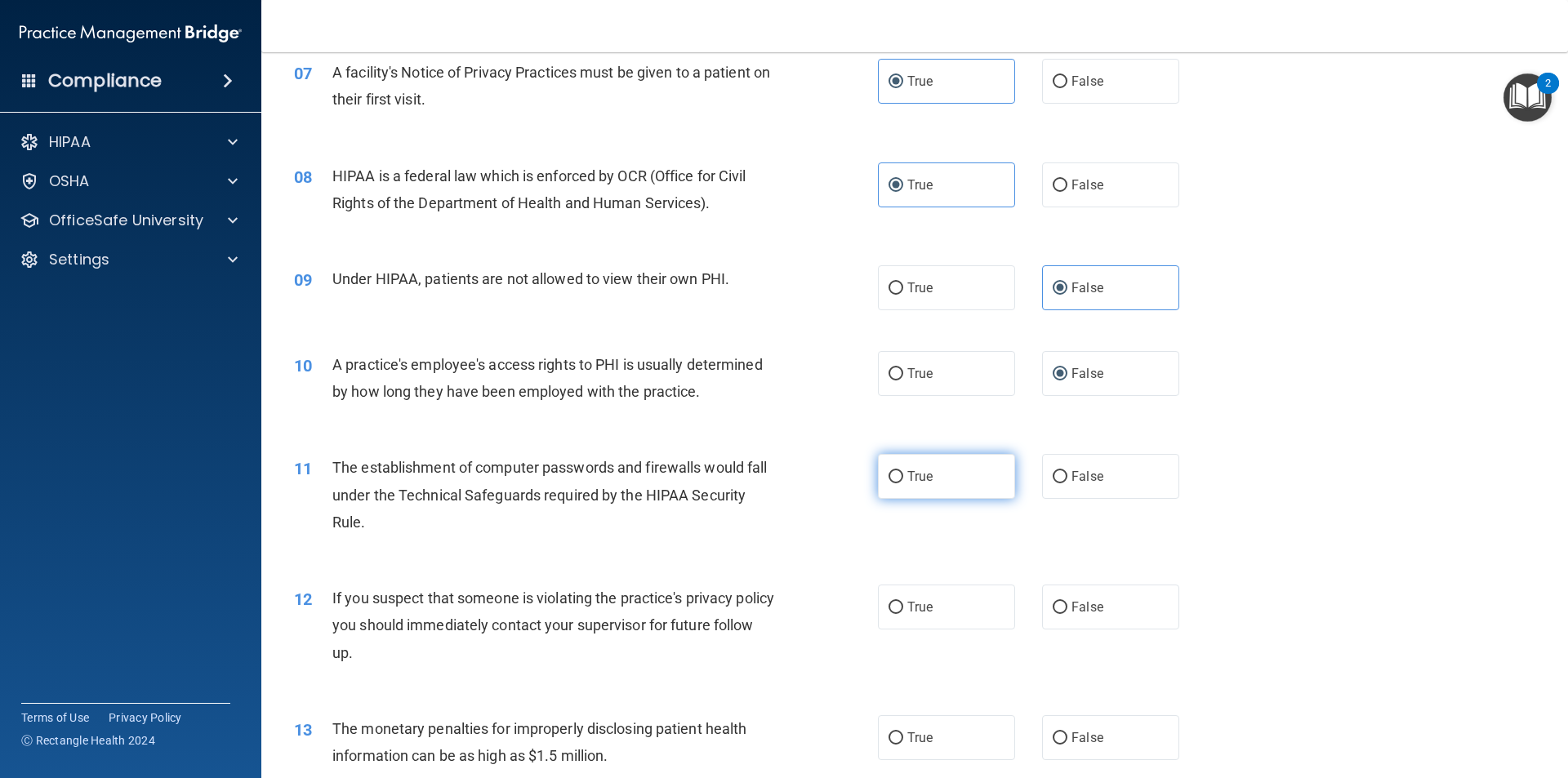
click at [895, 477] on input "True" at bounding box center [896, 477] width 14 height 13
radio input "true"
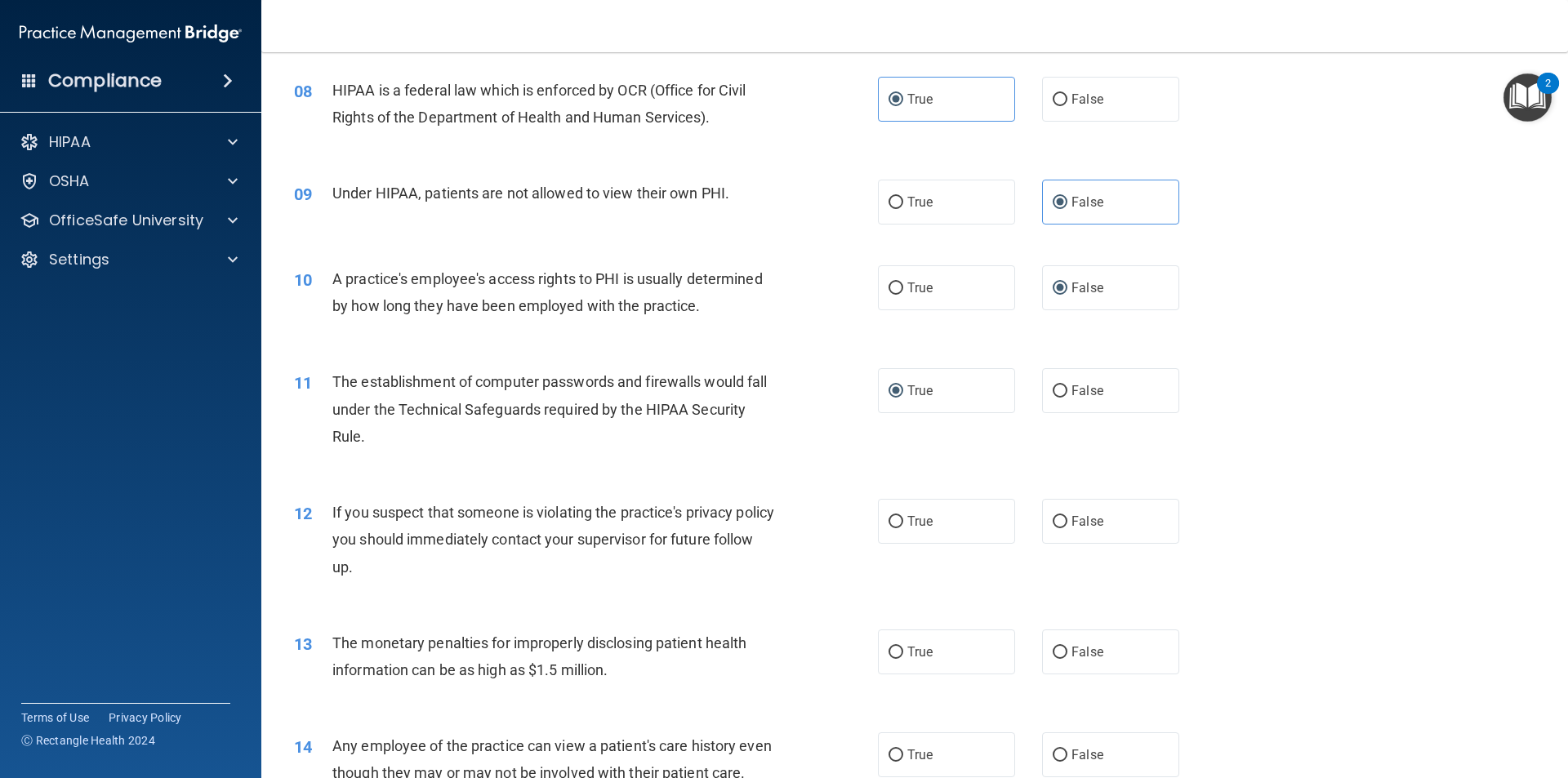
scroll to position [912, 0]
click at [889, 522] on input "True" at bounding box center [896, 522] width 14 height 13
radio input "true"
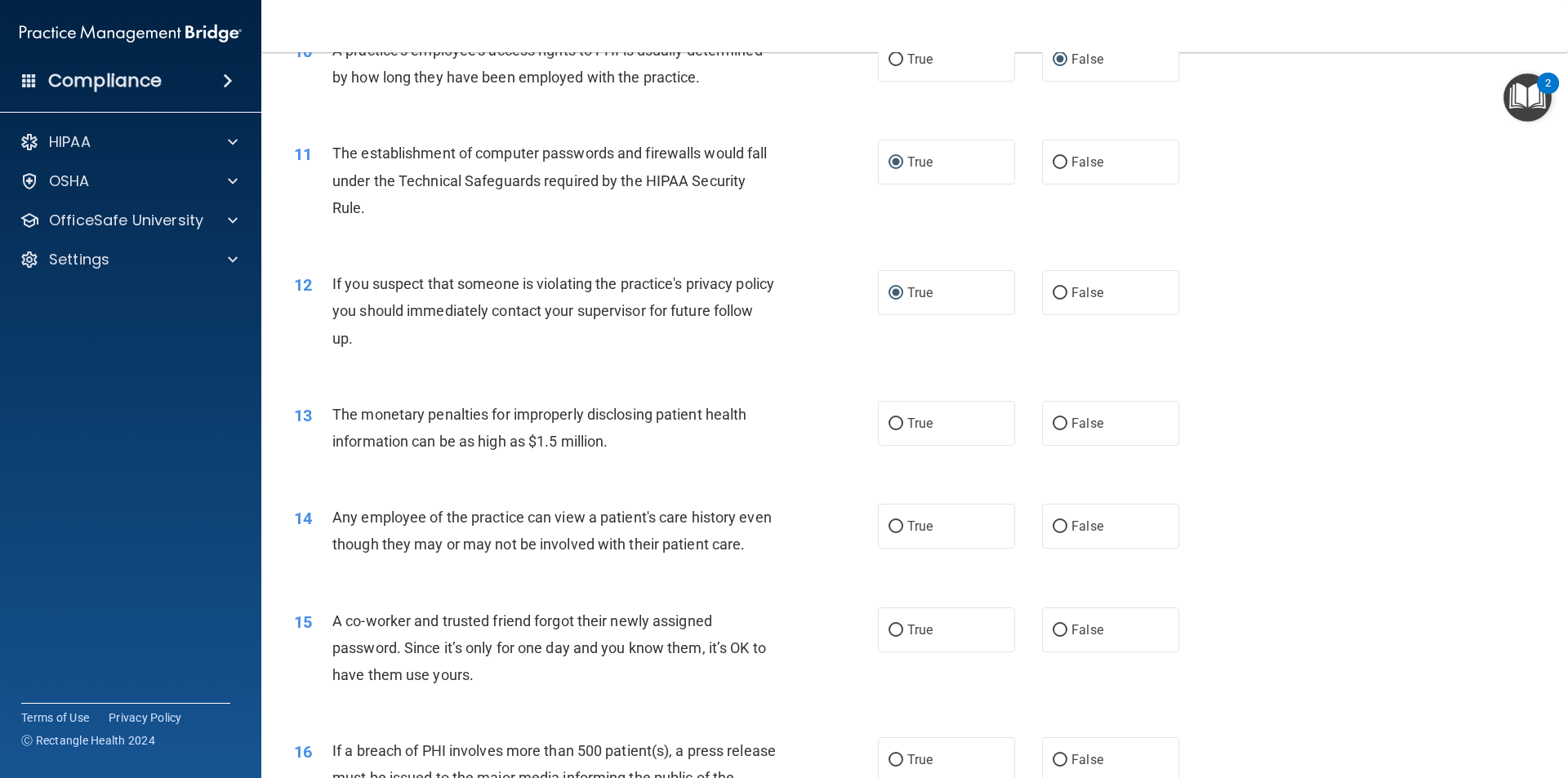
scroll to position [1141, 0]
click at [889, 421] on input "True" at bounding box center [896, 424] width 14 height 13
radio input "true"
click at [1061, 523] on label "False" at bounding box center [1111, 526] width 138 height 45
click at [1061, 523] on input "False" at bounding box center [1060, 526] width 14 height 13
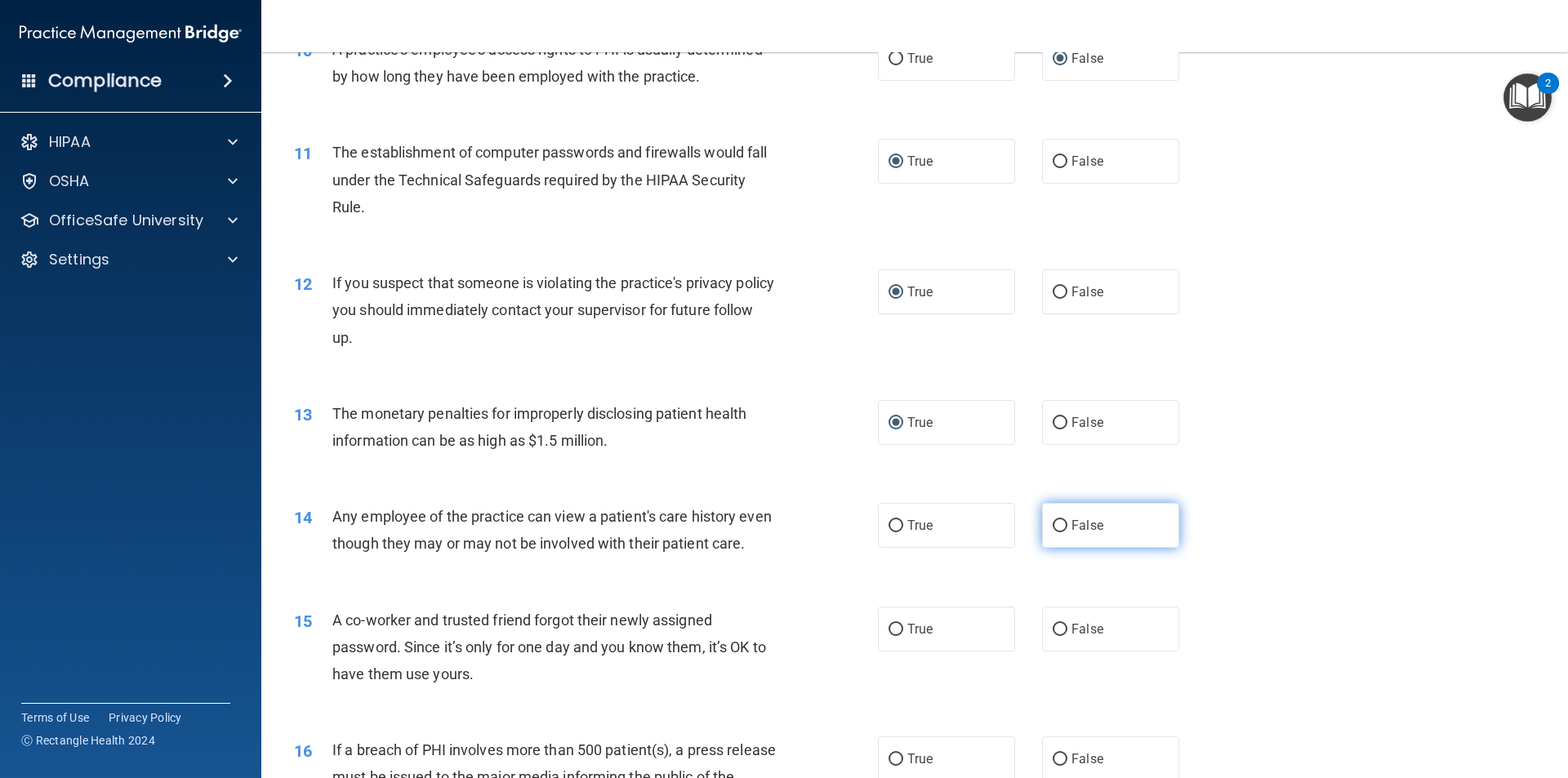
radio input "true"
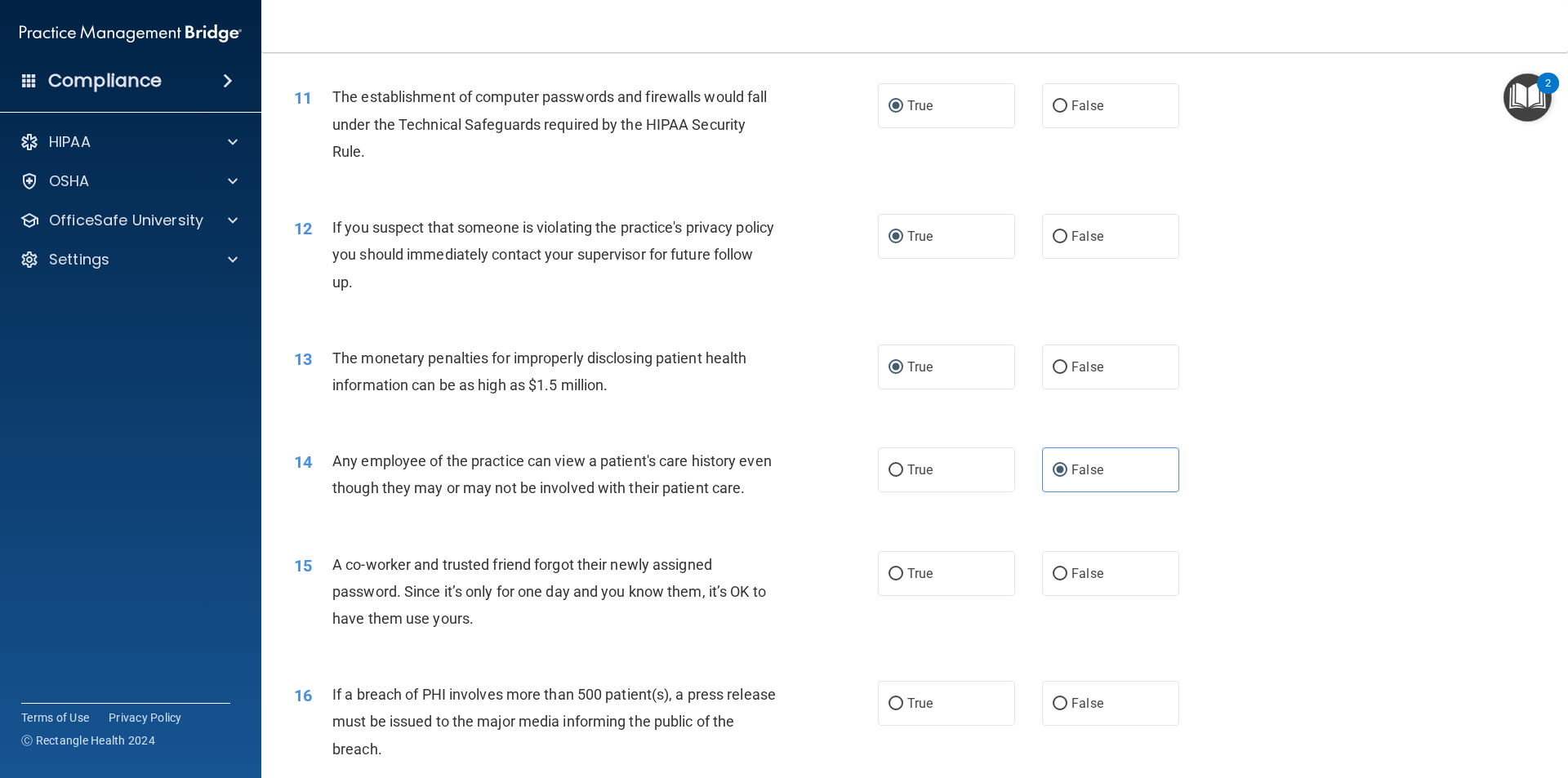
scroll to position [1198, 0]
click at [1053, 579] on input "False" at bounding box center [1060, 573] width 14 height 13
radio input "true"
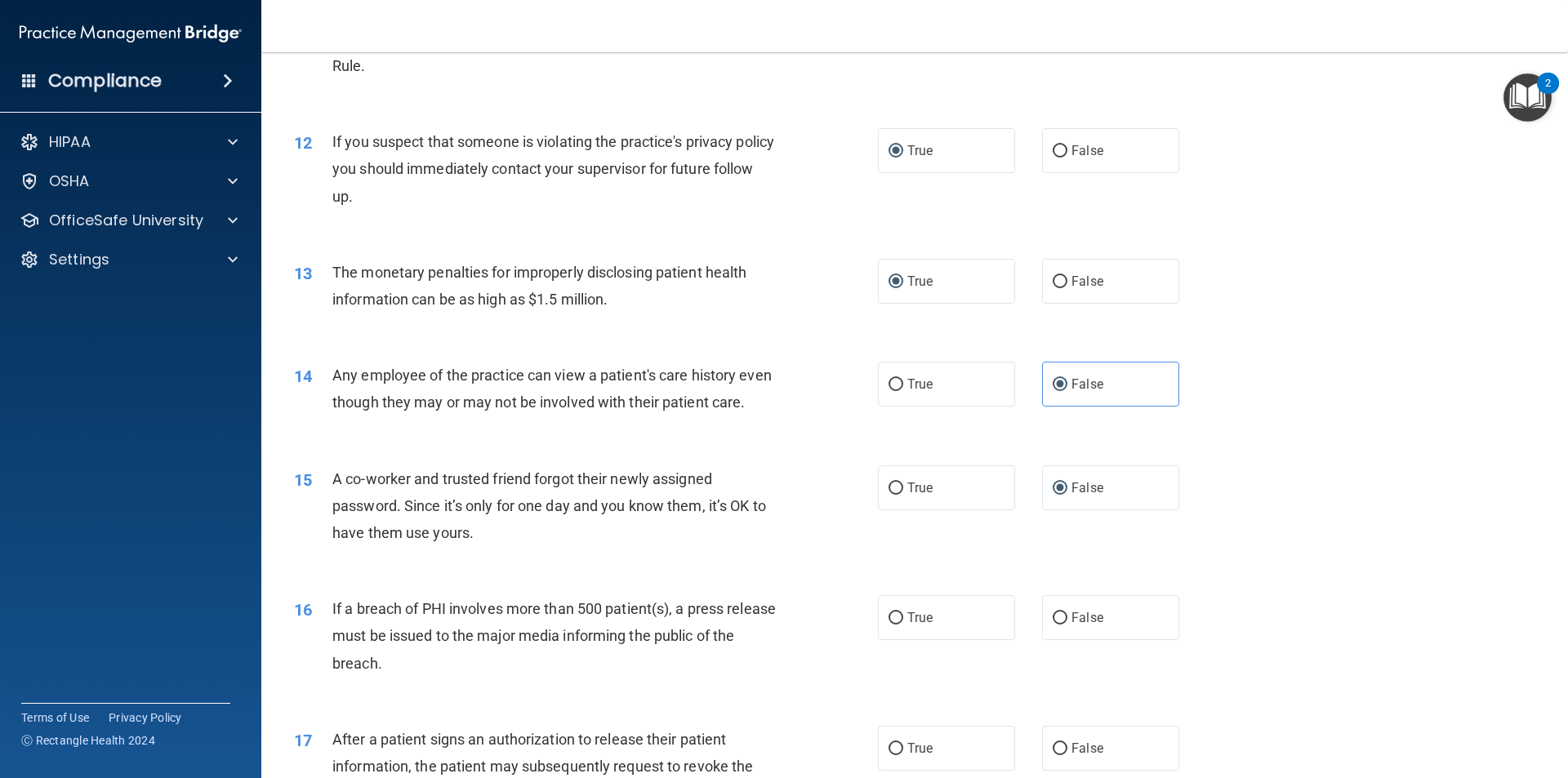
scroll to position [1341, 0]
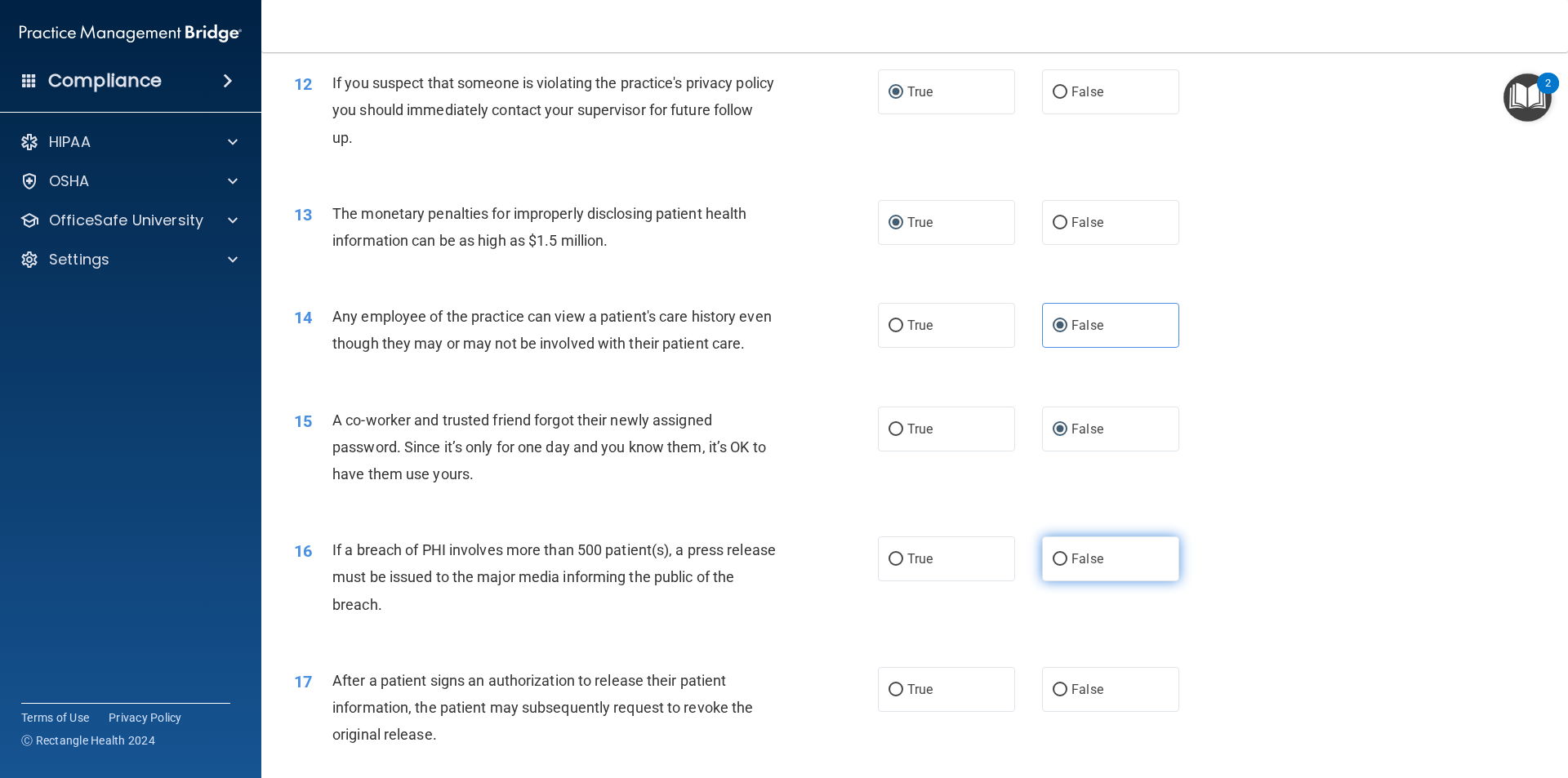
click at [1059, 581] on label "False" at bounding box center [1111, 559] width 138 height 45
click at [1059, 566] on input "False" at bounding box center [1060, 560] width 14 height 13
radio input "true"
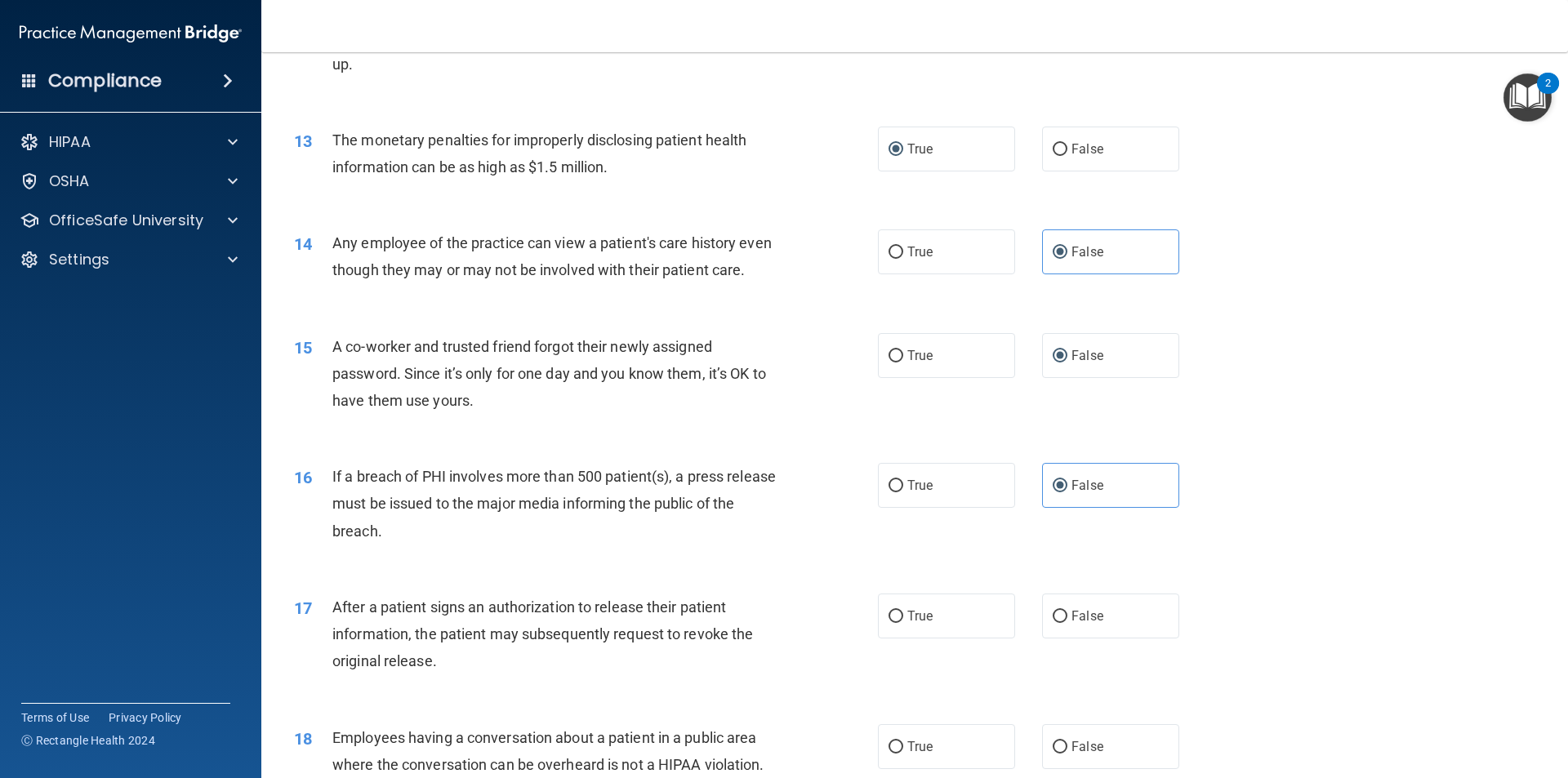
scroll to position [1534, 0]
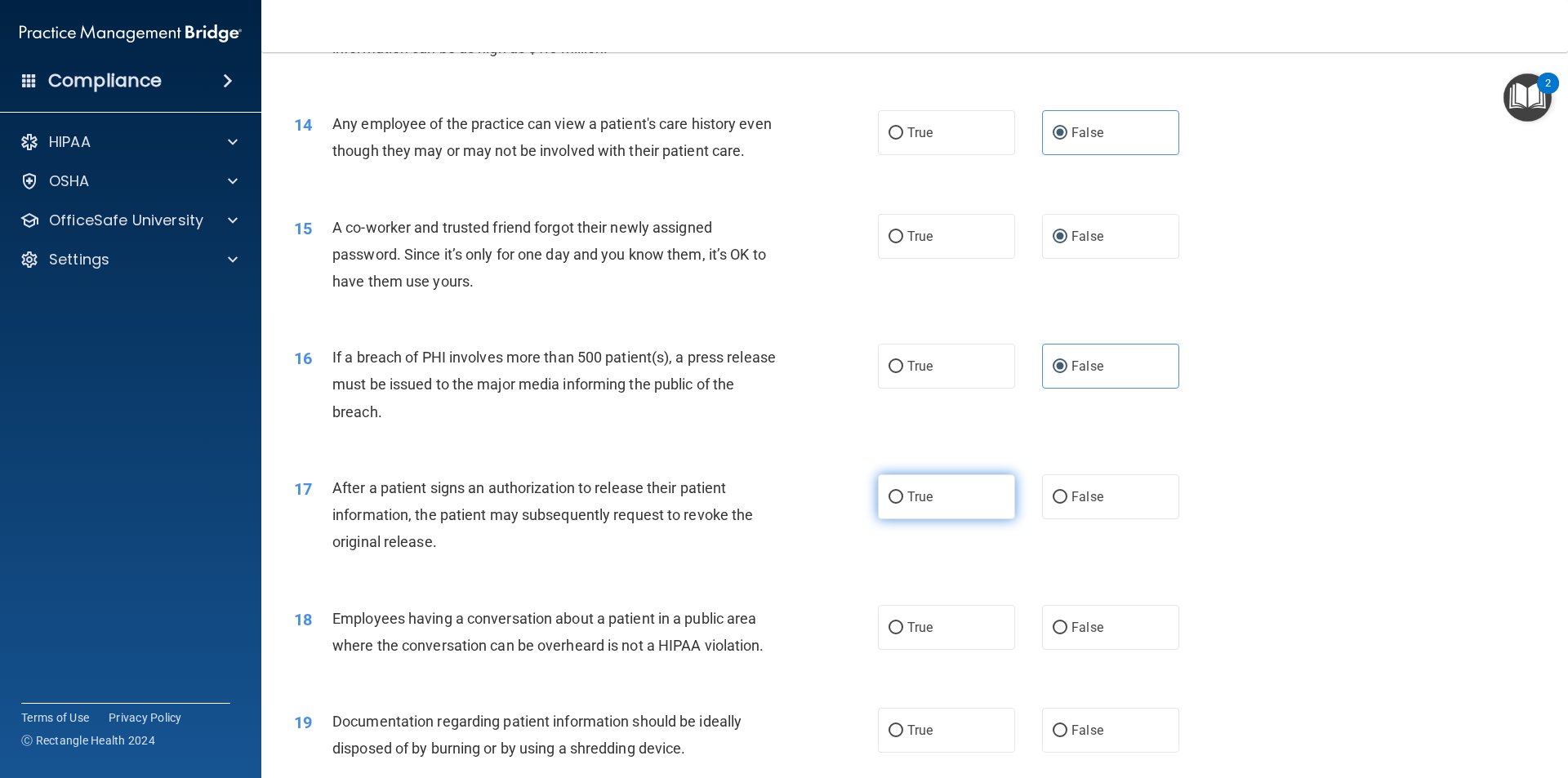
click at [886, 520] on label "True" at bounding box center [947, 497] width 138 height 45
click at [889, 504] on input "True" at bounding box center [896, 498] width 14 height 13
radio input "true"
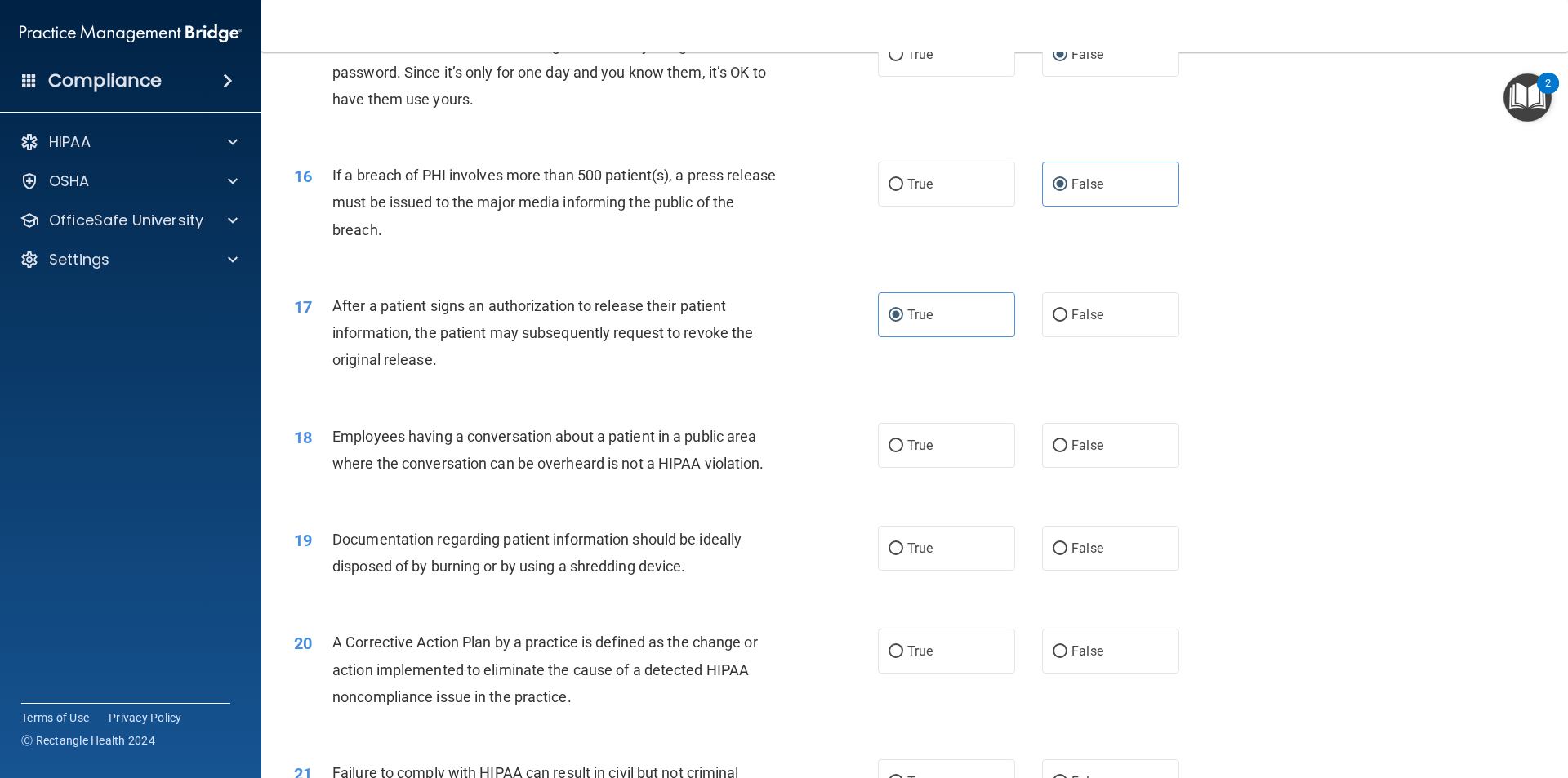
scroll to position [1720, 0]
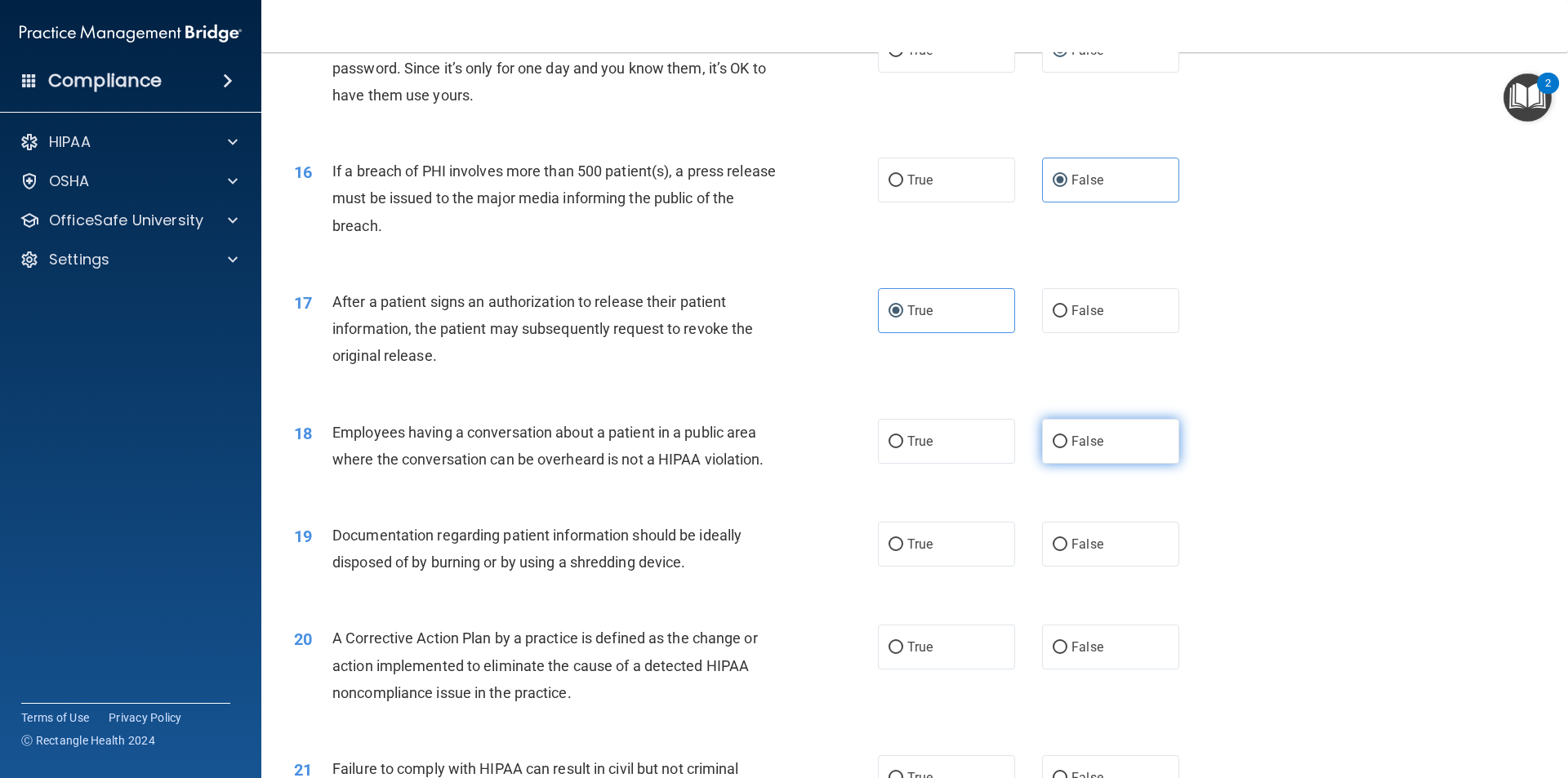
click at [1054, 448] on input "False" at bounding box center [1060, 443] width 14 height 13
radio input "true"
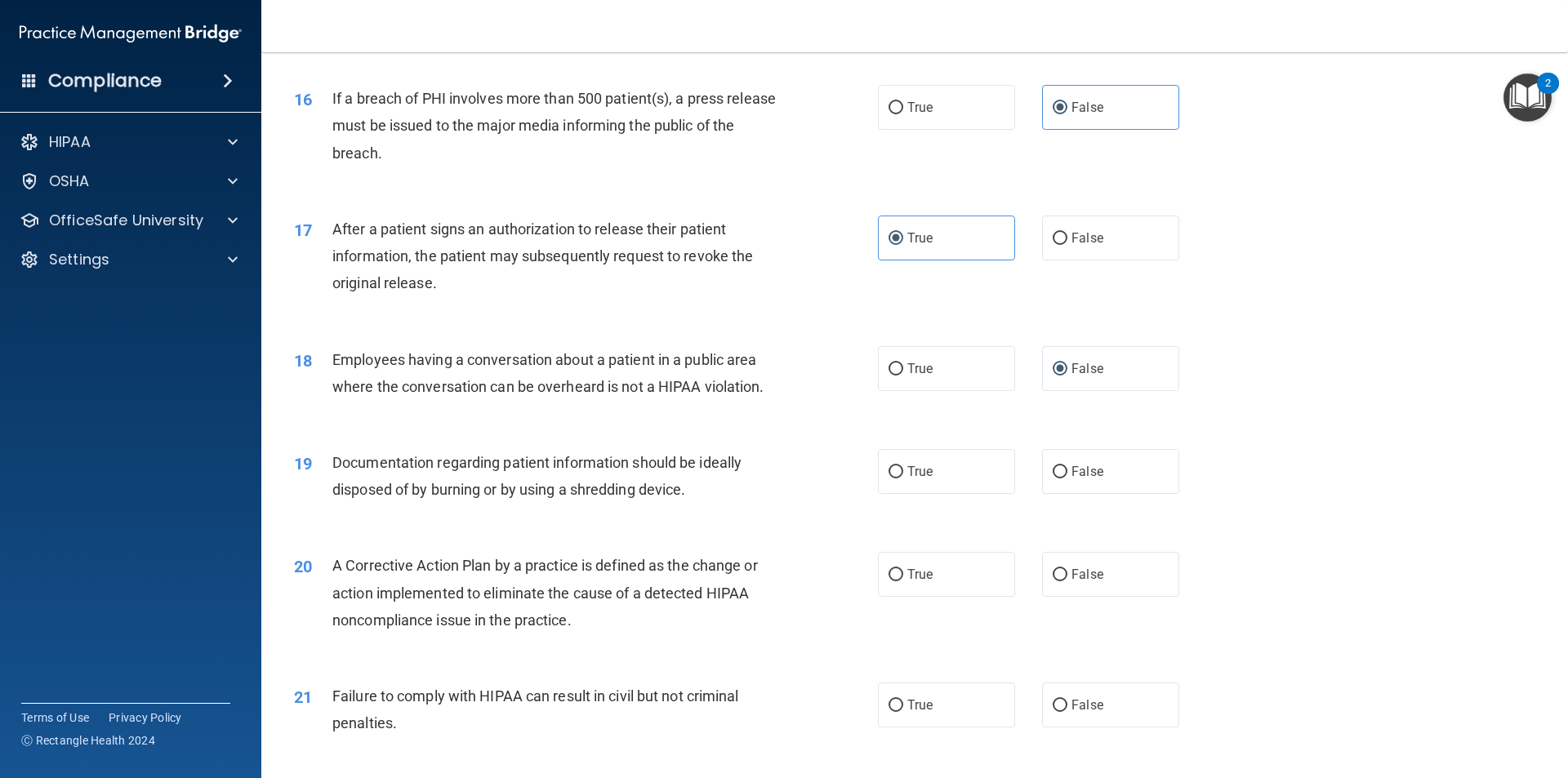
scroll to position [1795, 0]
click at [1059, 476] on input "False" at bounding box center [1060, 470] width 14 height 13
radio input "true"
click at [902, 481] on label "True" at bounding box center [947, 469] width 138 height 45
click at [902, 476] on input "True" at bounding box center [896, 470] width 14 height 13
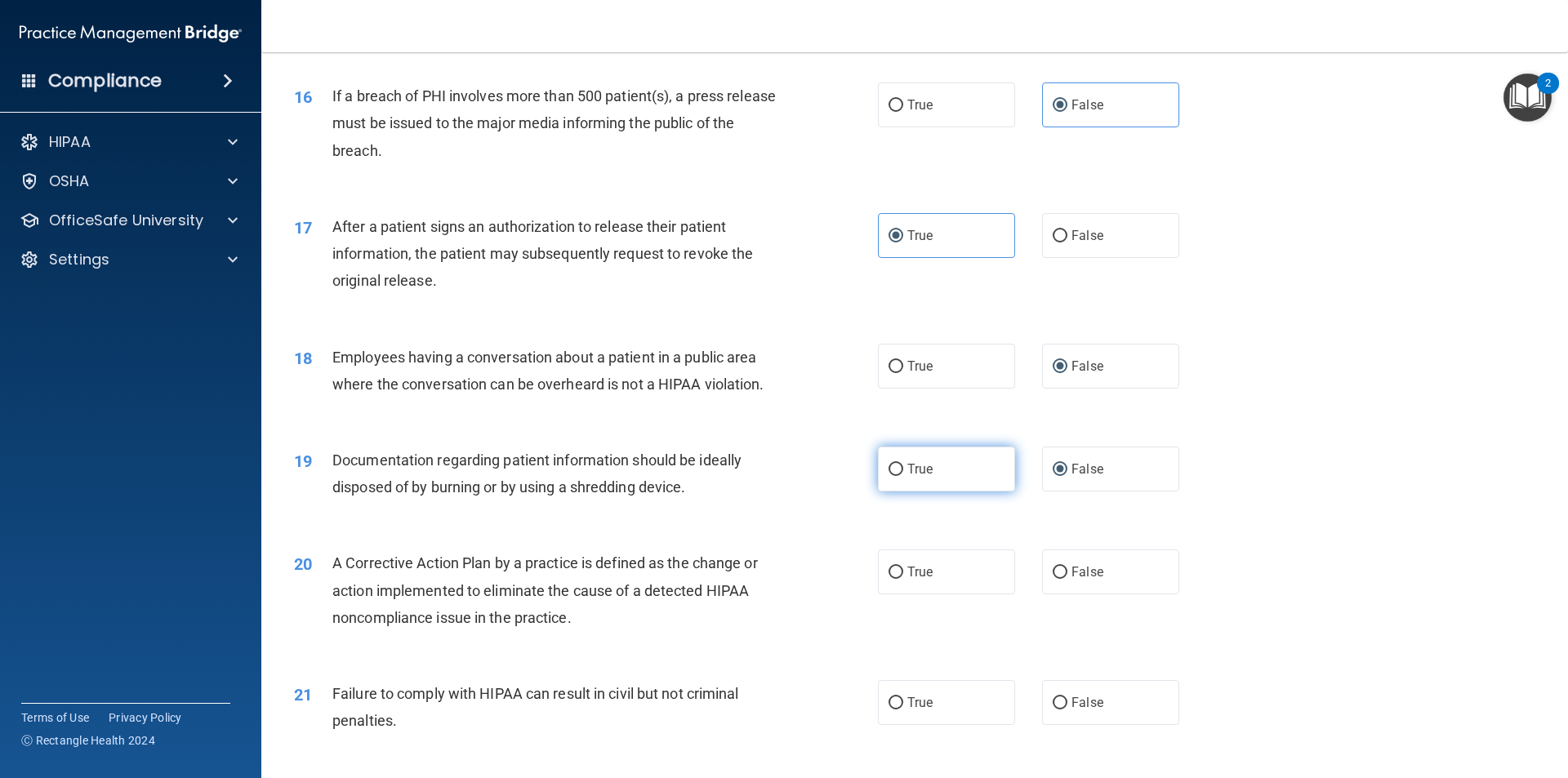
radio input "true"
click at [1053, 476] on input "False" at bounding box center [1060, 470] width 14 height 13
radio input "true"
radio input "false"
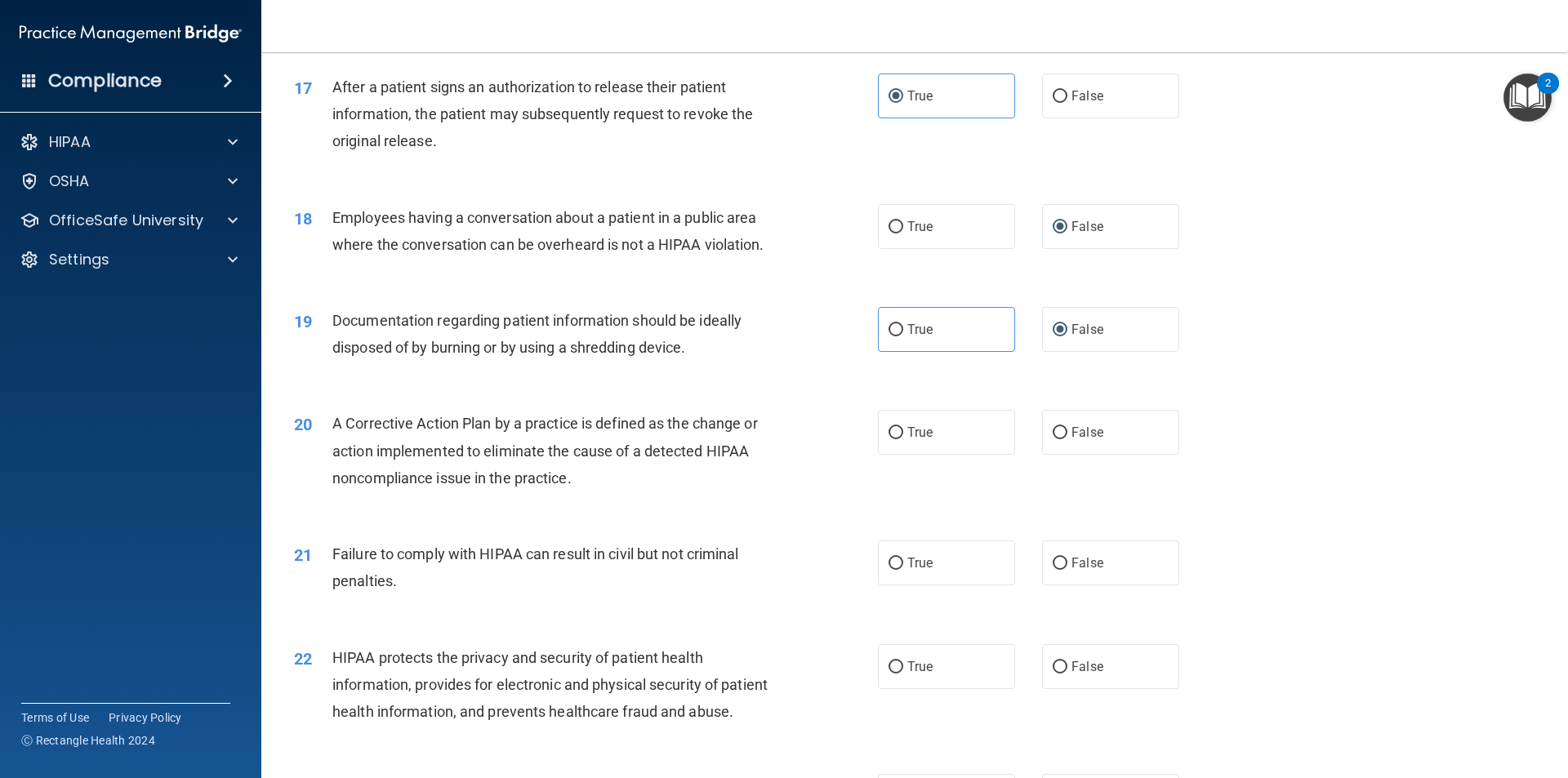
scroll to position [1935, 0]
click at [895, 438] on input "True" at bounding box center [896, 433] width 14 height 13
radio input "true"
click at [1053, 570] on input "False" at bounding box center [1060, 563] width 14 height 13
radio input "true"
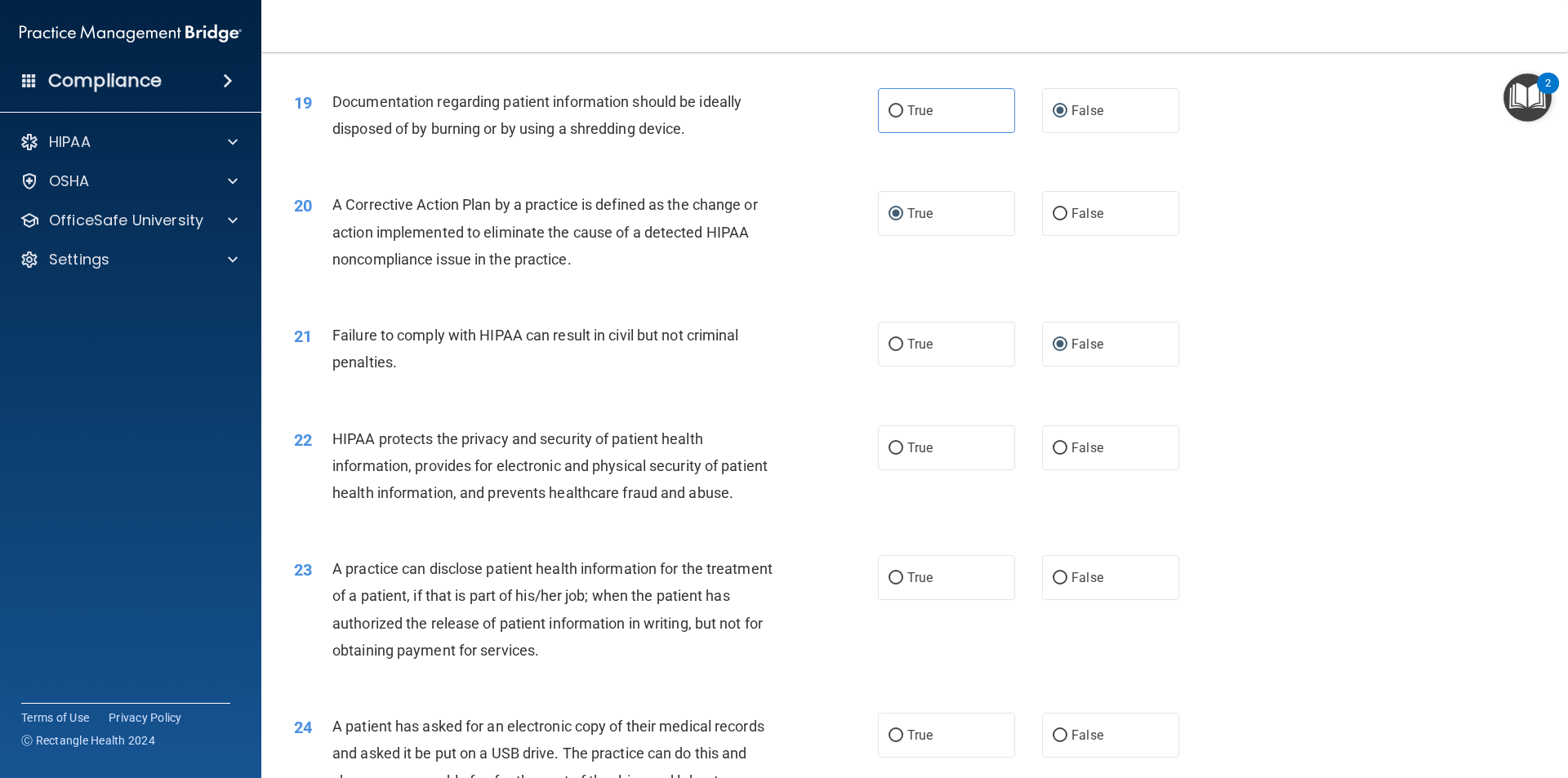
scroll to position [2155, 0]
click at [899, 470] on label "True" at bounding box center [947, 447] width 138 height 45
click at [899, 454] on input "True" at bounding box center [896, 448] width 14 height 13
radio input "true"
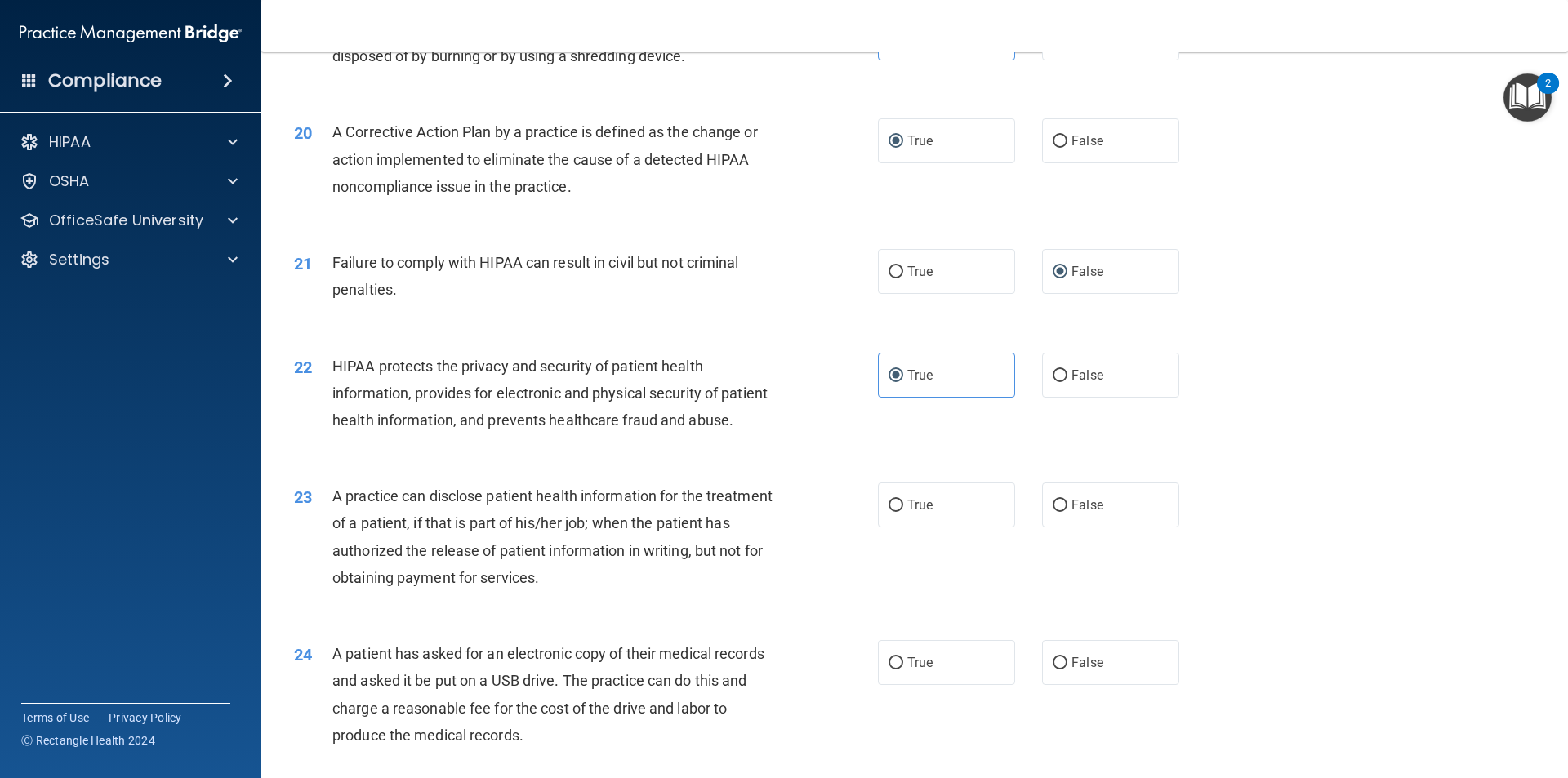
scroll to position [2228, 0]
click at [878, 526] on label "True" at bounding box center [947, 504] width 138 height 45
click at [889, 511] on input "True" at bounding box center [896, 504] width 14 height 13
radio input "true"
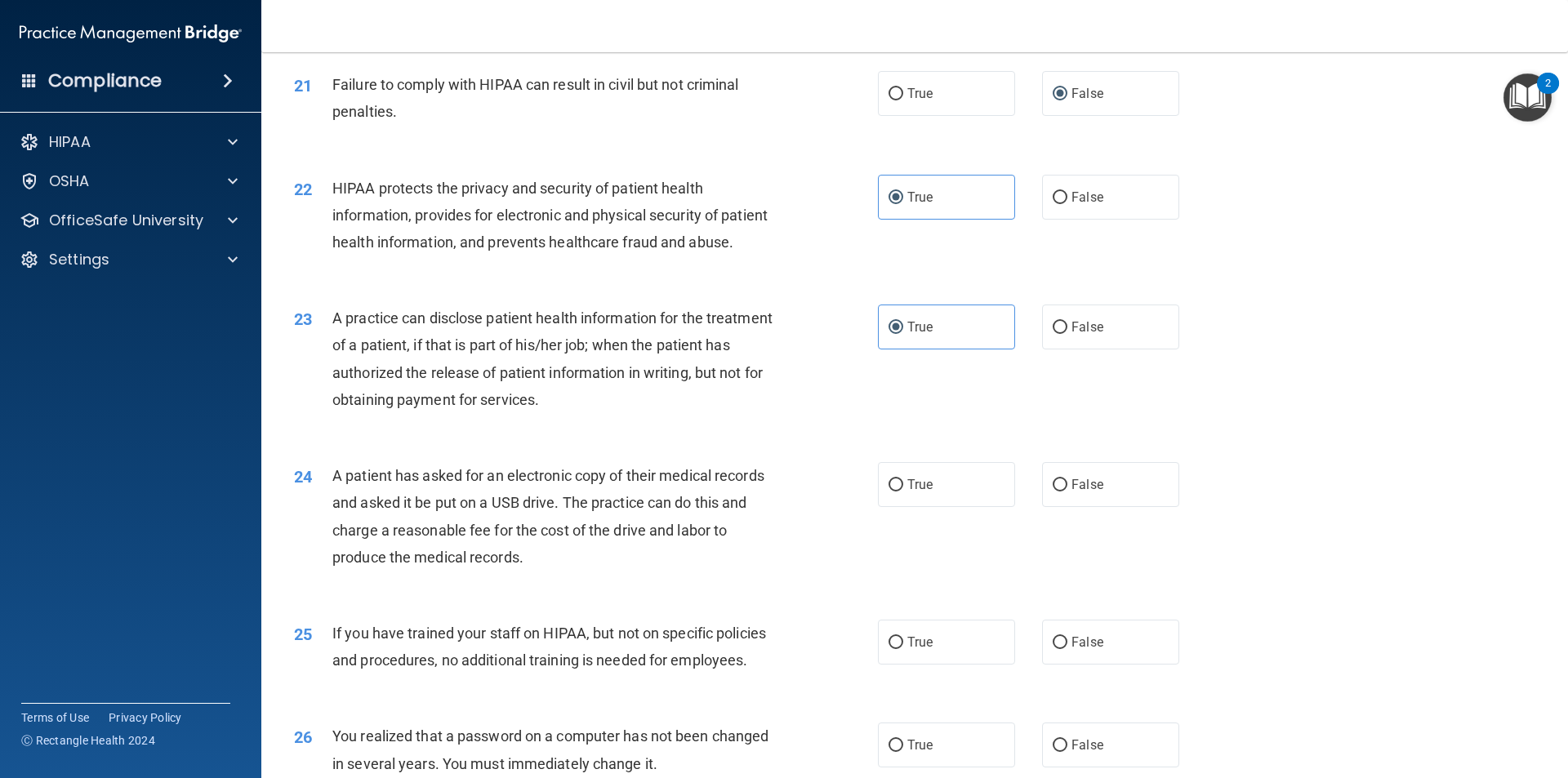
scroll to position [2409, 0]
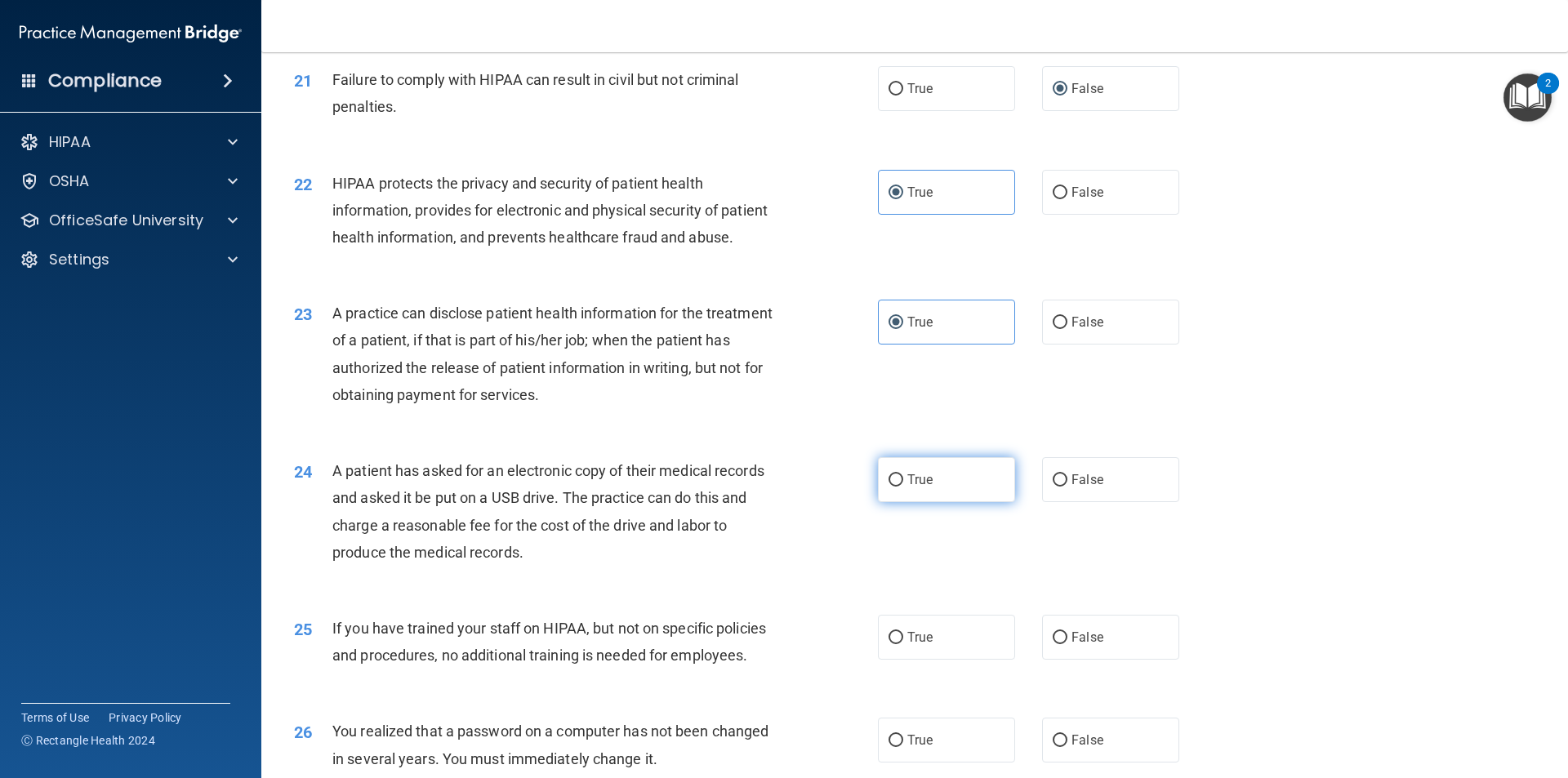
click at [890, 486] on input "True" at bounding box center [896, 481] width 14 height 13
radio input "true"
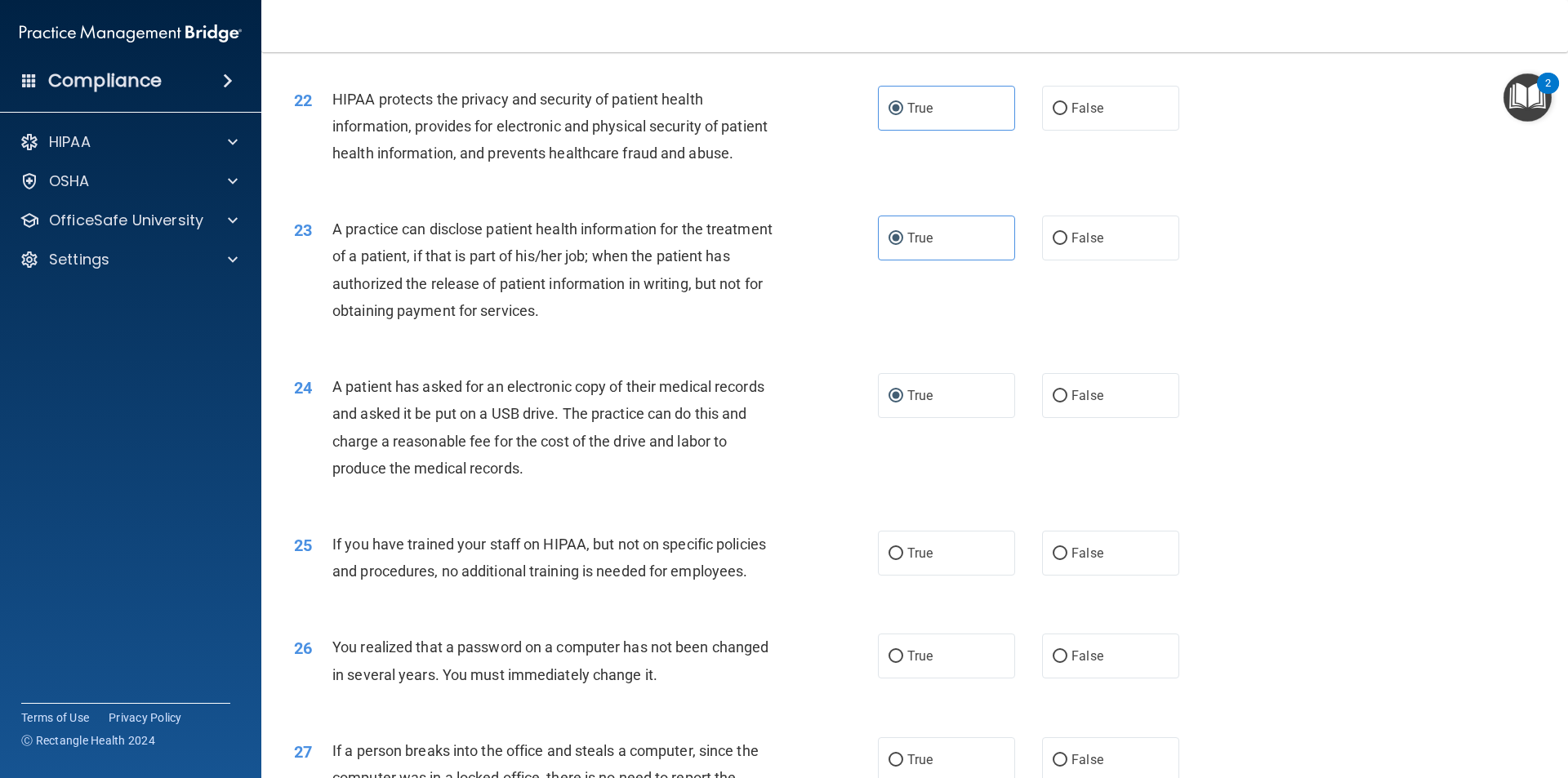
scroll to position [2502, 0]
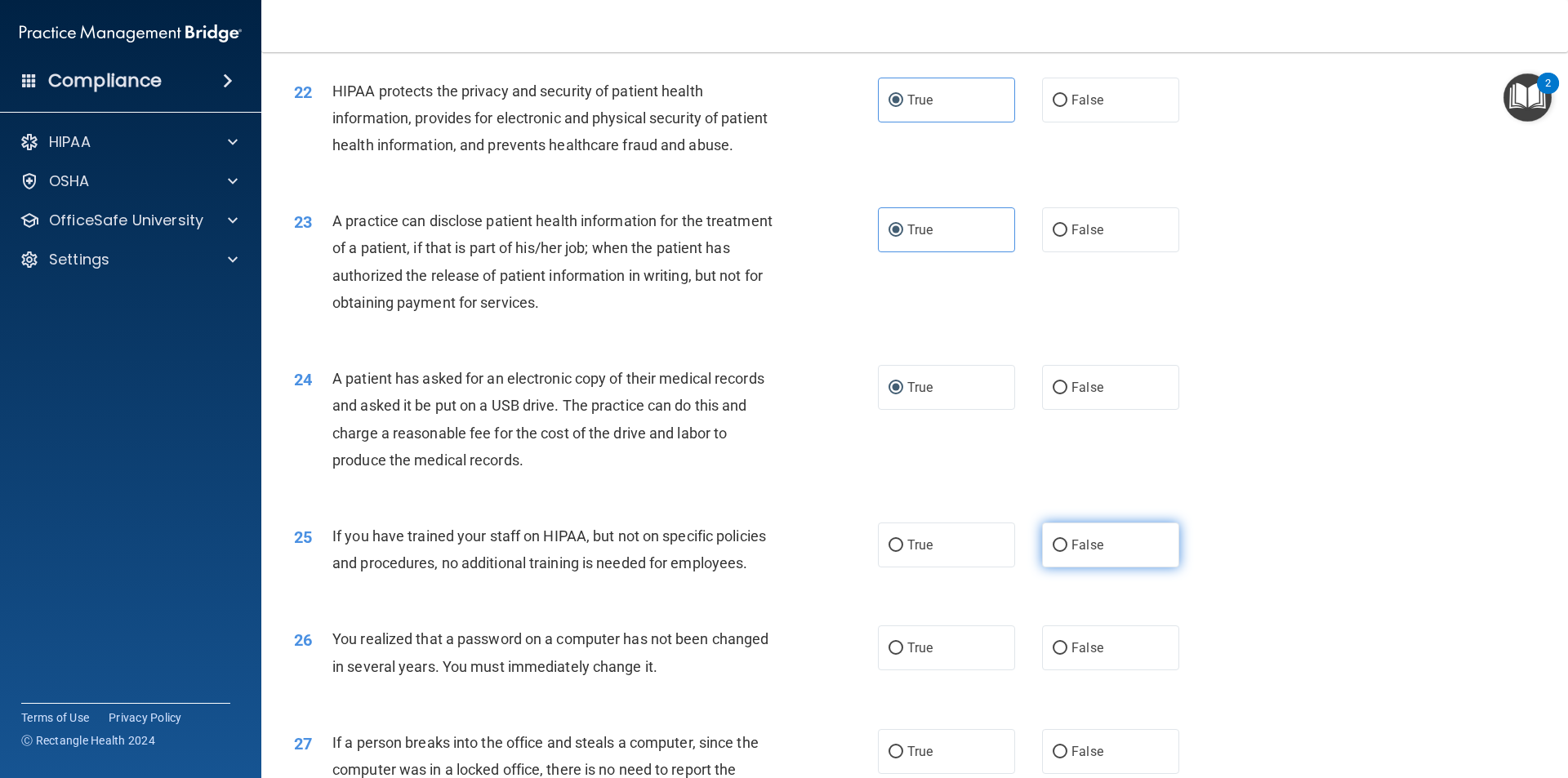
click at [1053, 552] on input "False" at bounding box center [1060, 546] width 14 height 13
radio input "true"
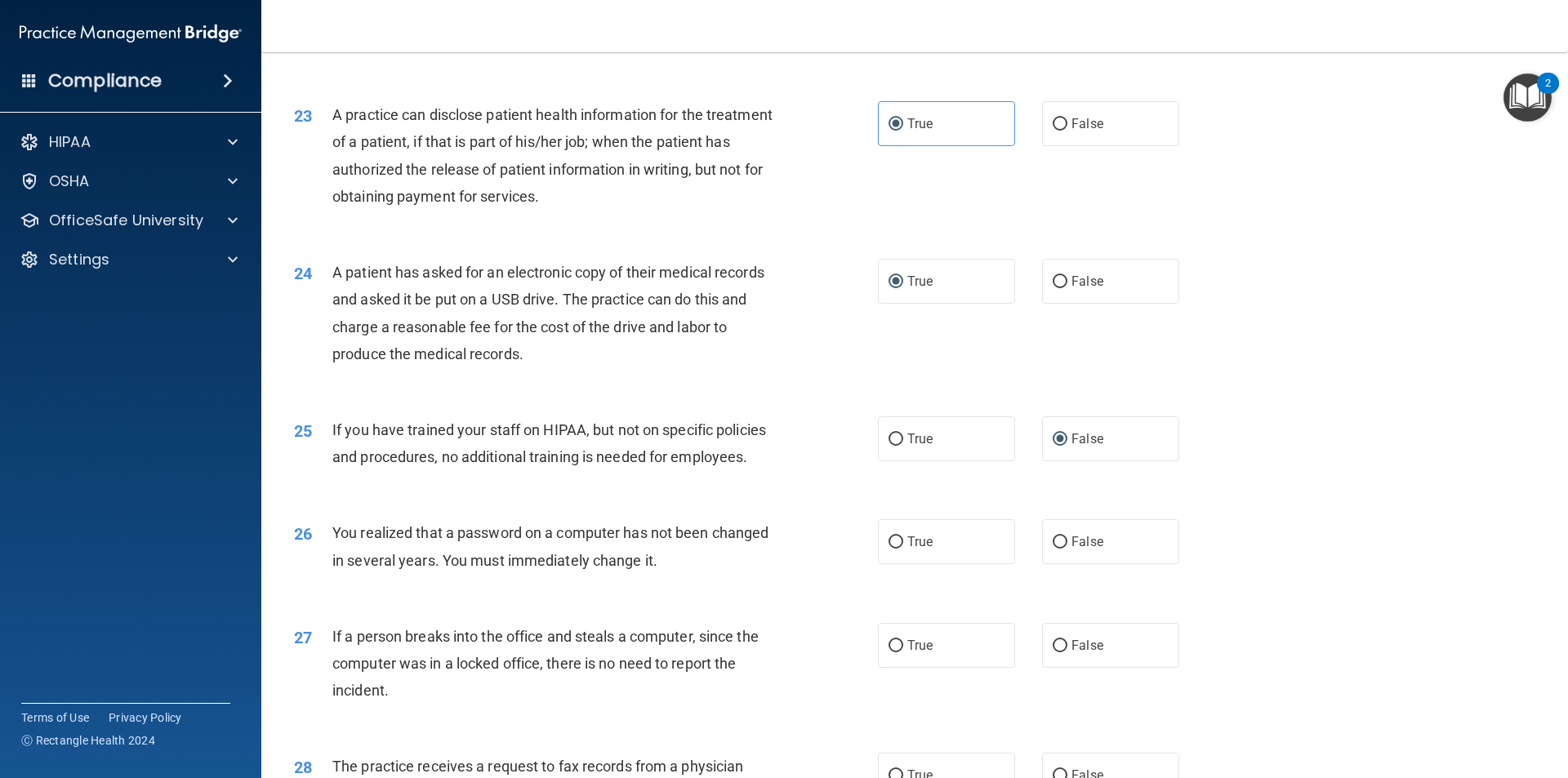
scroll to position [2686, 0]
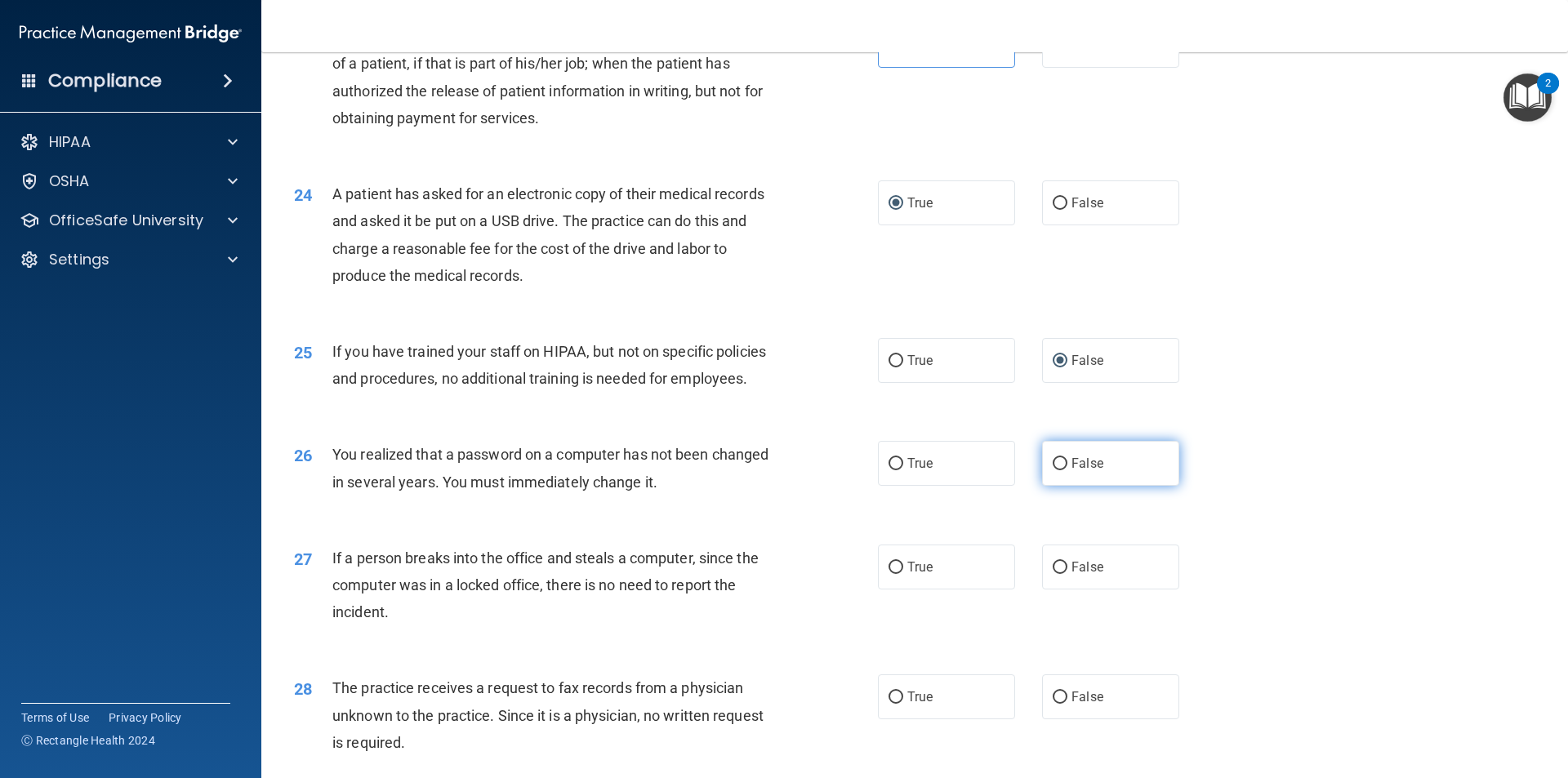
click at [1053, 470] on input "False" at bounding box center [1060, 465] width 14 height 13
radio input "true"
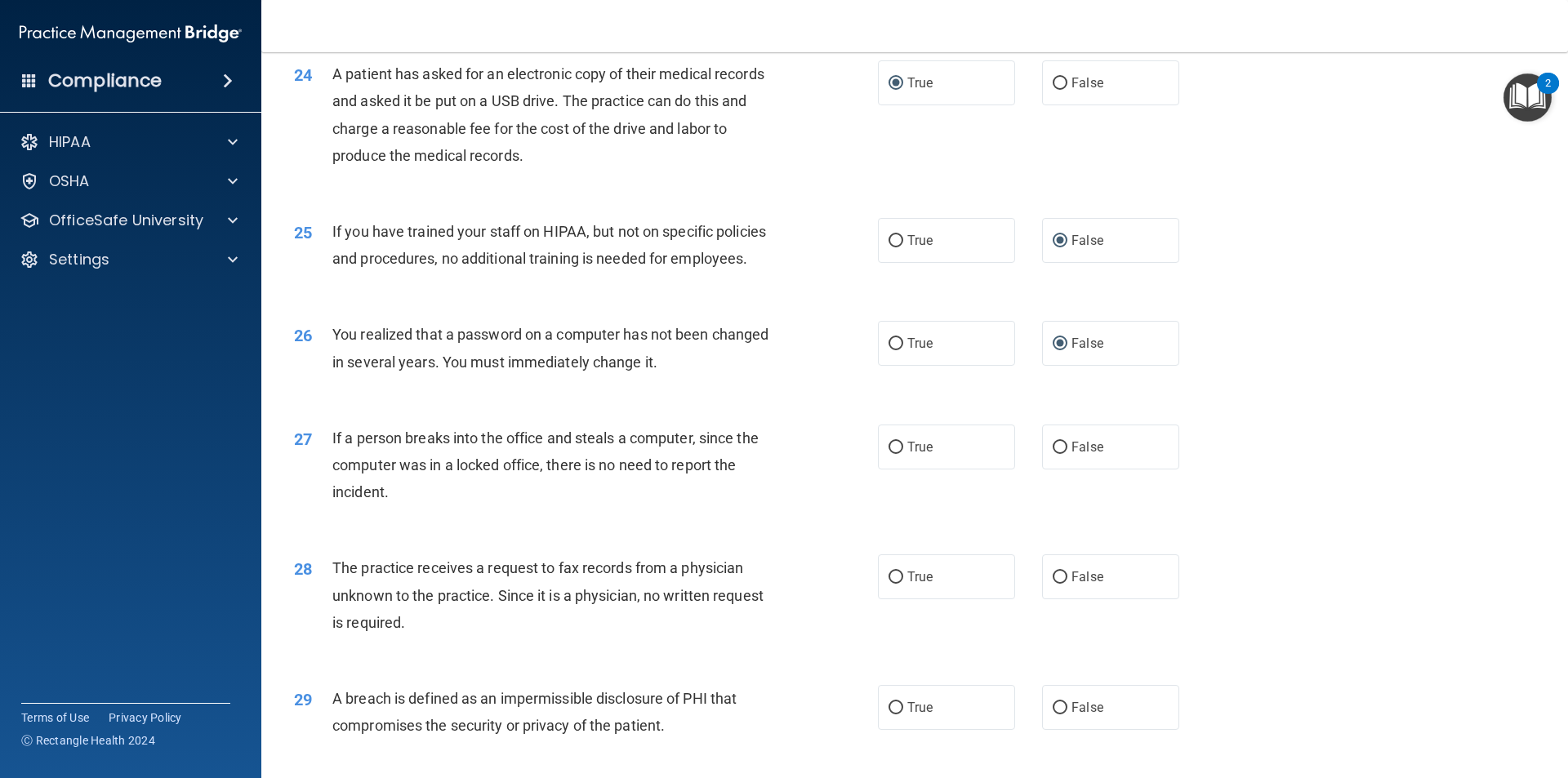
scroll to position [2807, 0]
click at [1061, 469] on label "False" at bounding box center [1111, 447] width 138 height 45
click at [1061, 453] on input "False" at bounding box center [1060, 447] width 14 height 13
radio input "true"
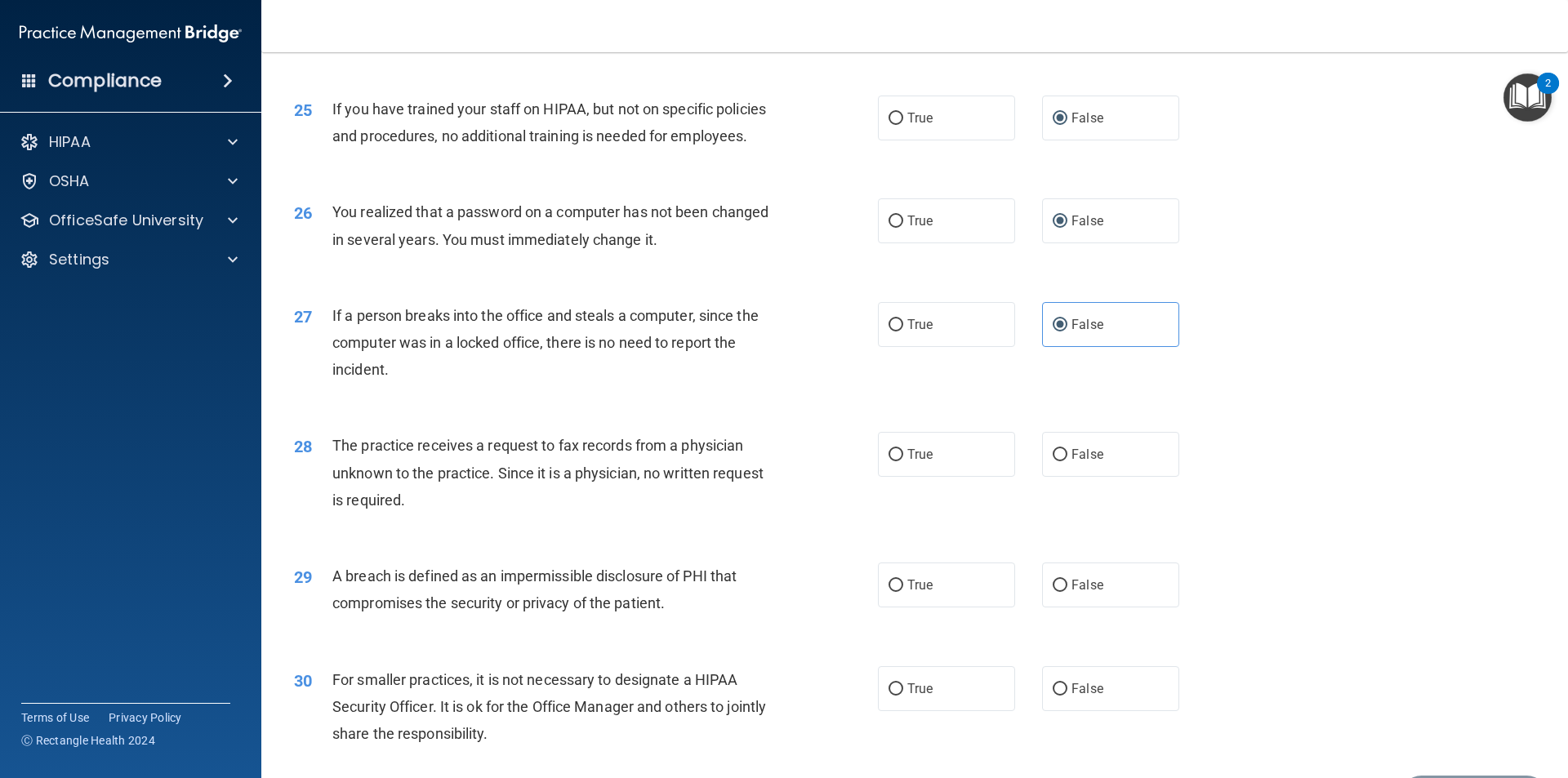
scroll to position [2930, 0]
click at [1053, 461] on input "False" at bounding box center [1060, 455] width 14 height 13
radio input "true"
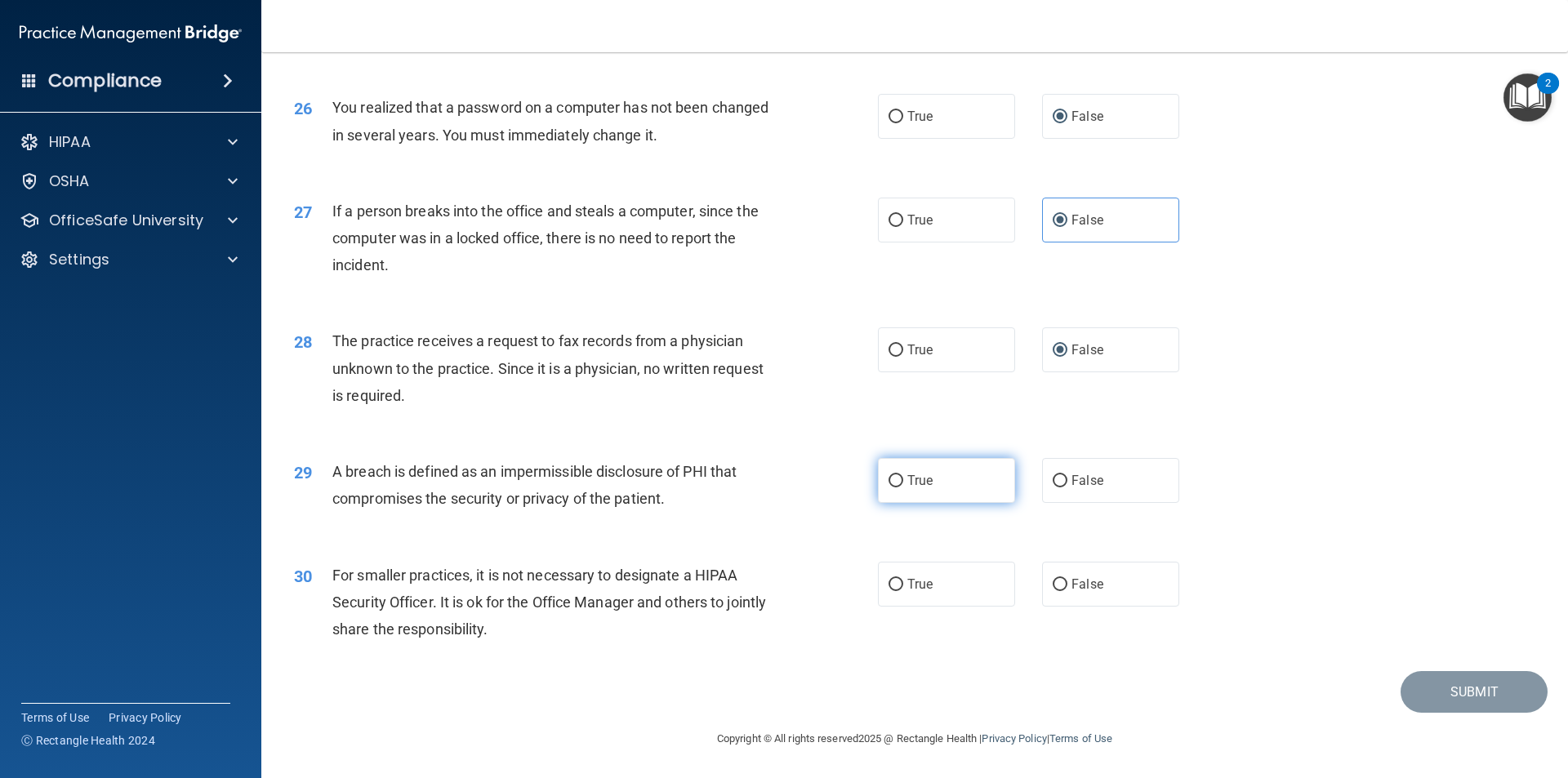
click at [899, 504] on label "True" at bounding box center [947, 481] width 138 height 45
click at [899, 487] on input "True" at bounding box center [896, 482] width 14 height 13
radio input "true"
click at [1053, 591] on input "False" at bounding box center [1060, 585] width 14 height 13
radio input "true"
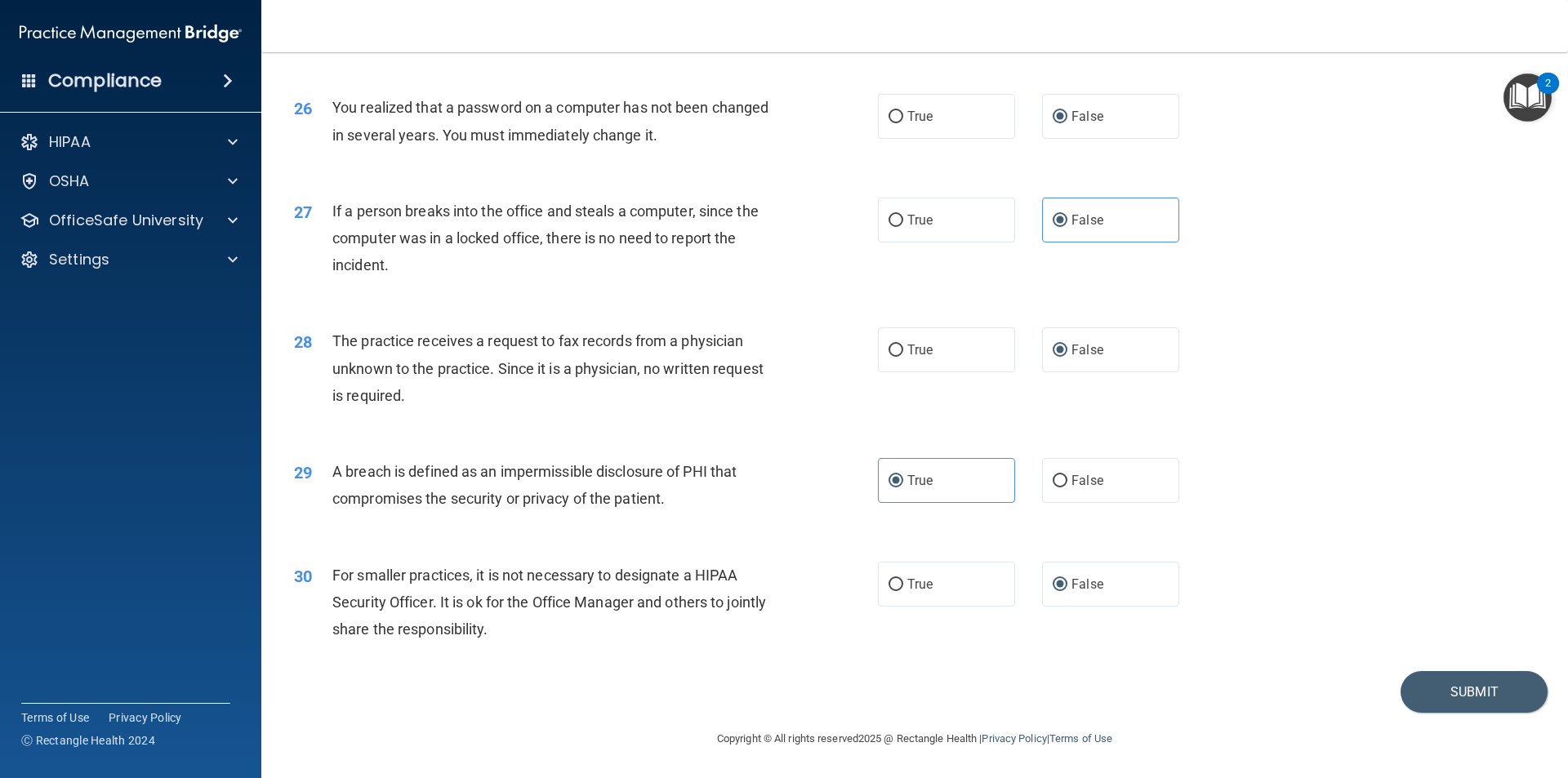
scroll to position [3088, 0]
click at [1441, 693] on button "Submit" at bounding box center [1475, 692] width 147 height 42
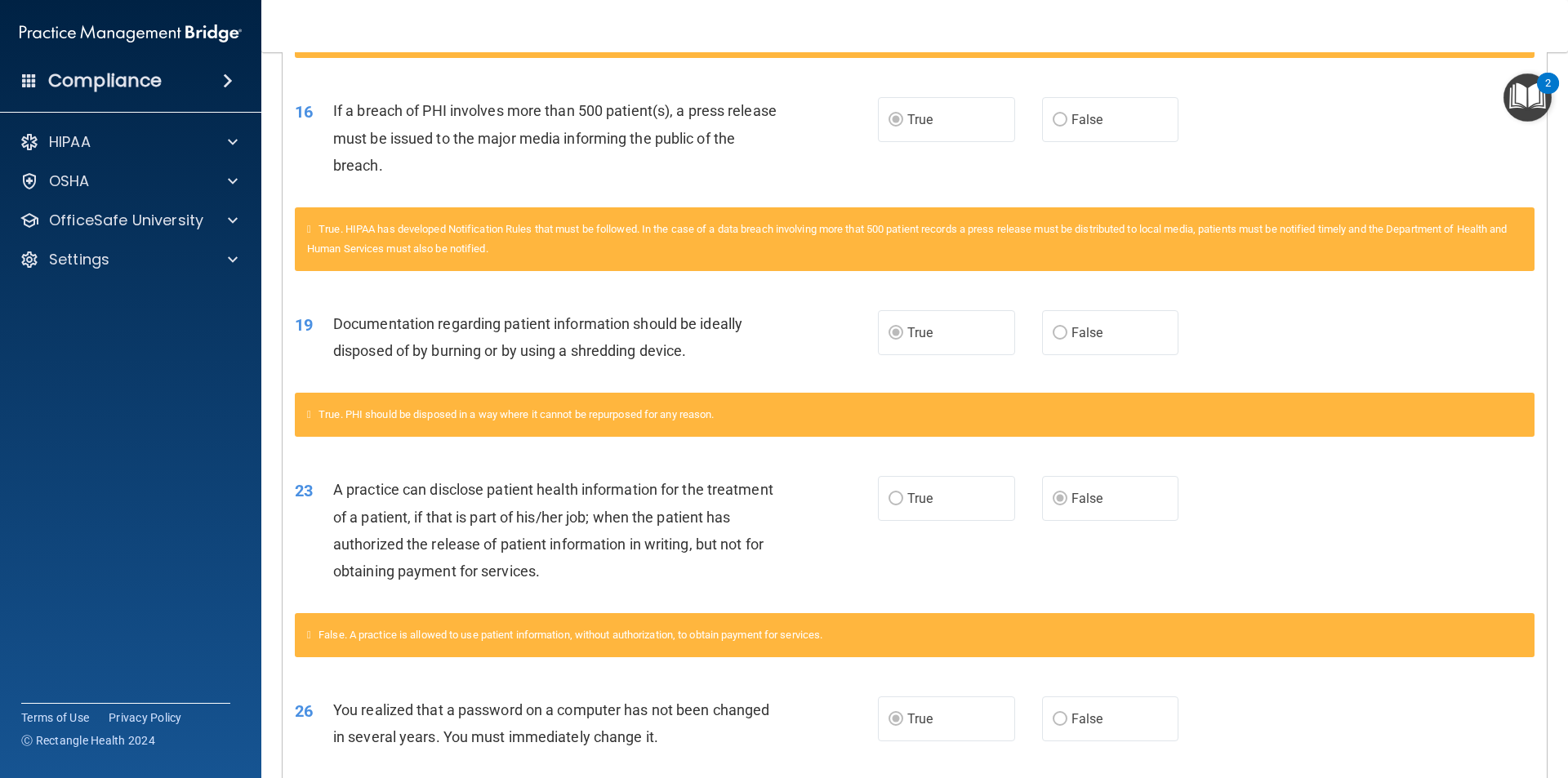
scroll to position [1027, 0]
